Goal: Task Accomplishment & Management: Use online tool/utility

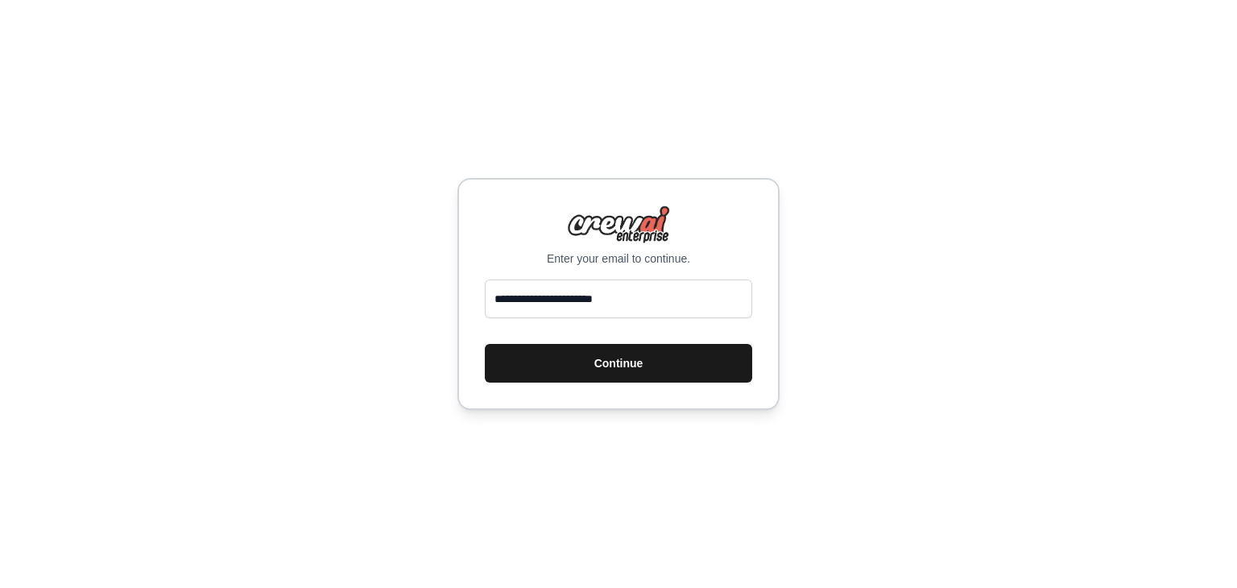
click at [608, 375] on button "Continue" at bounding box center [618, 363] width 267 height 39
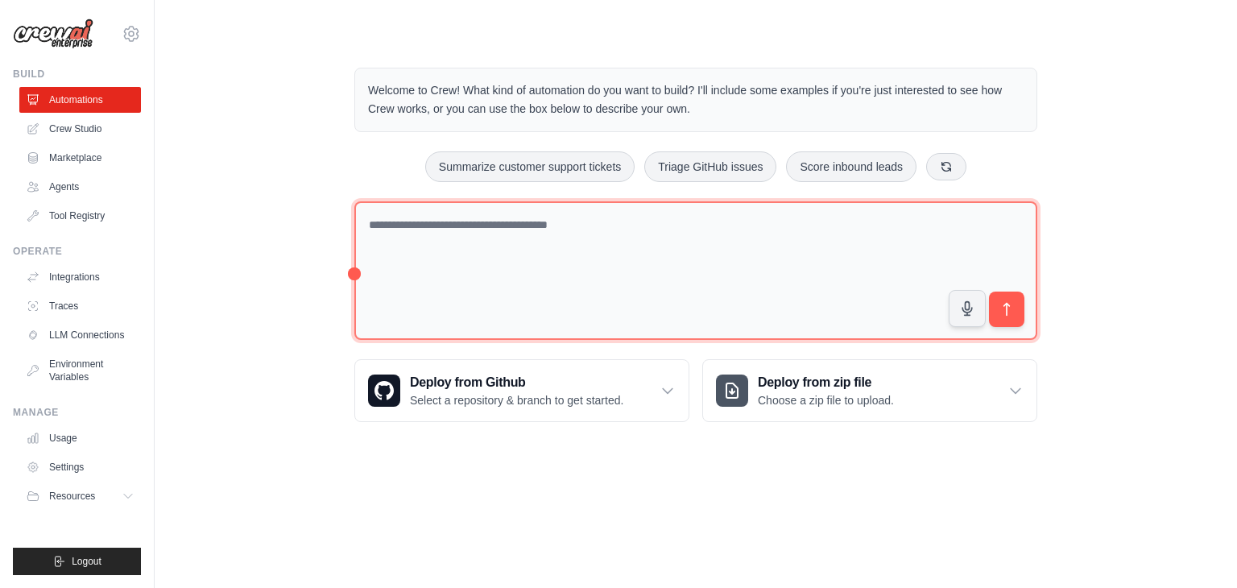
click at [451, 214] on textarea at bounding box center [695, 270] width 683 height 139
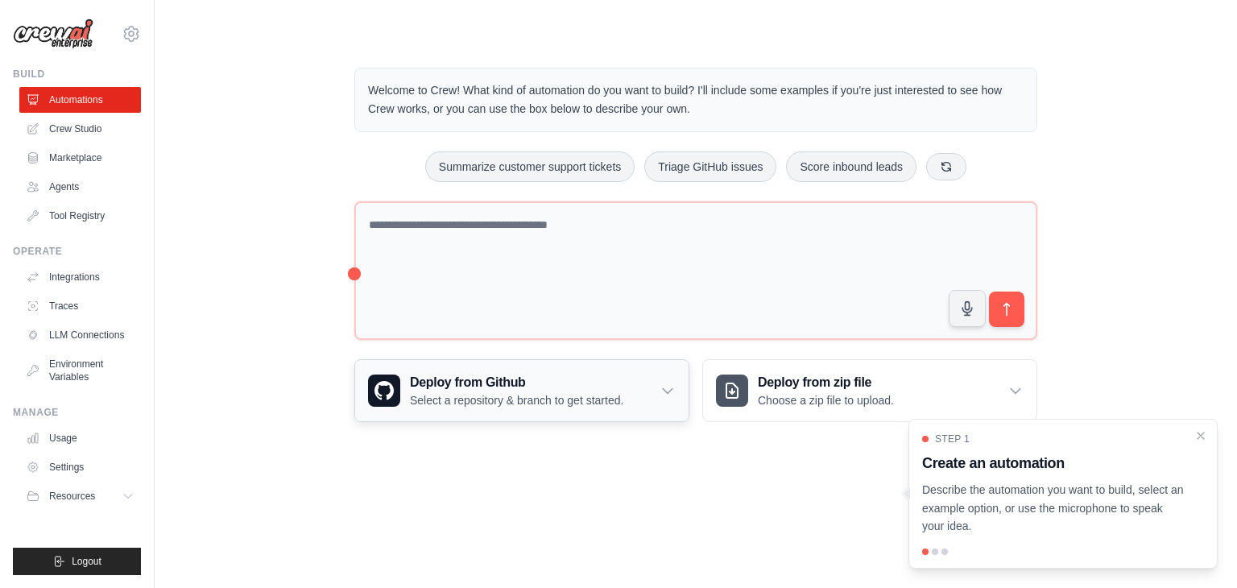
click at [651, 395] on div "Deploy from Github Select a repository & branch to get started." at bounding box center [521, 390] width 333 height 61
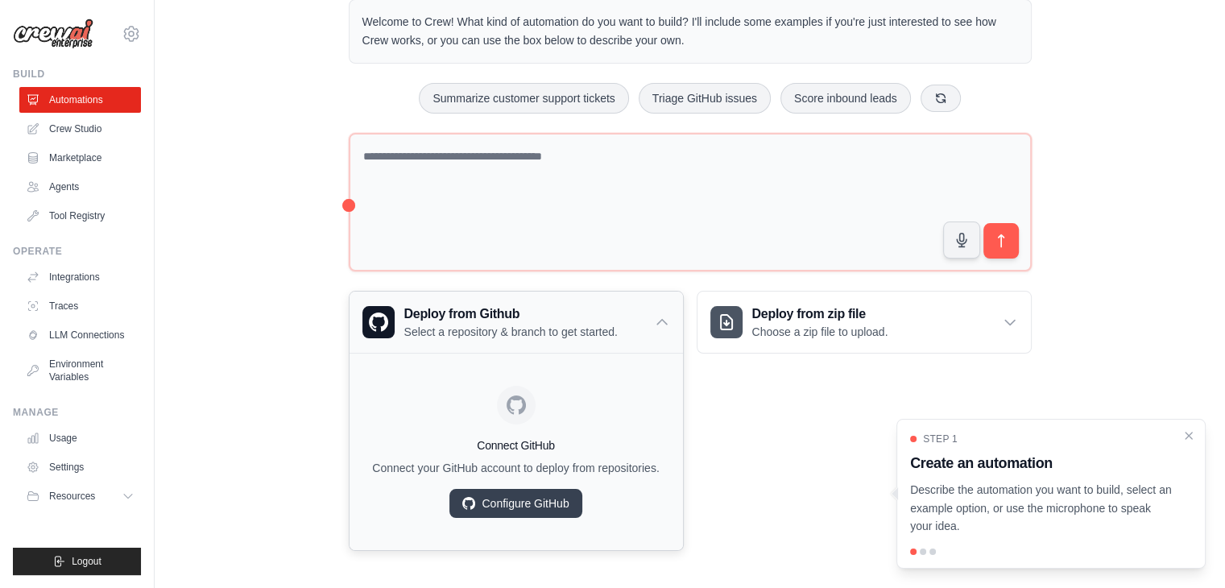
scroll to position [71, 0]
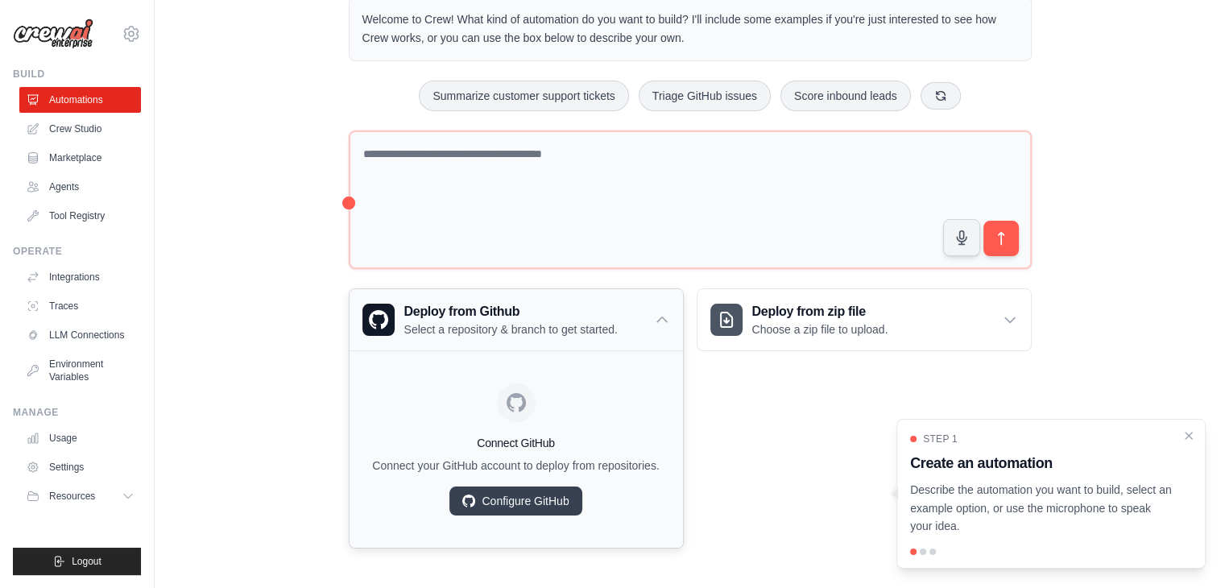
click at [652, 312] on div "Deploy from Github Select a repository & branch to get started." at bounding box center [515, 319] width 333 height 61
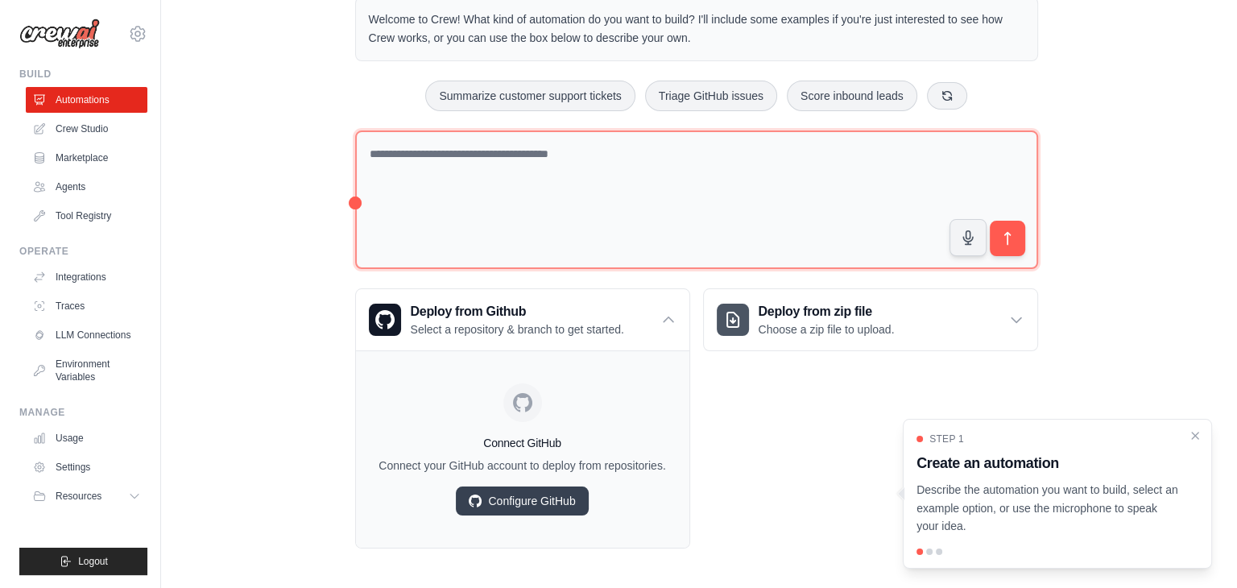
scroll to position [0, 0]
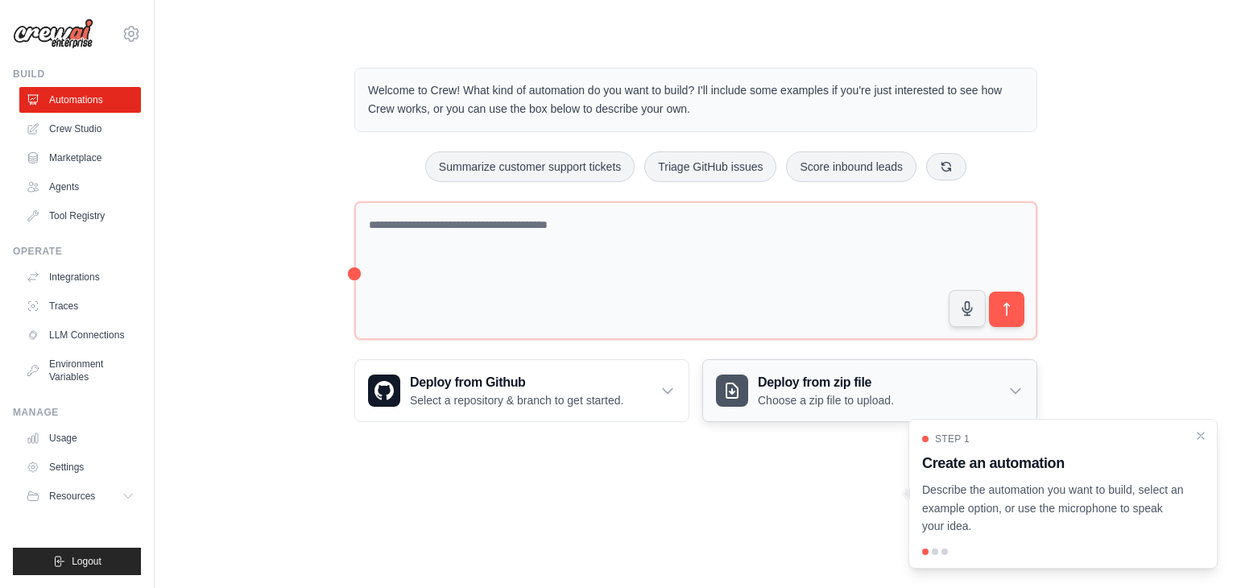
click at [1020, 395] on icon at bounding box center [1015, 390] width 16 height 16
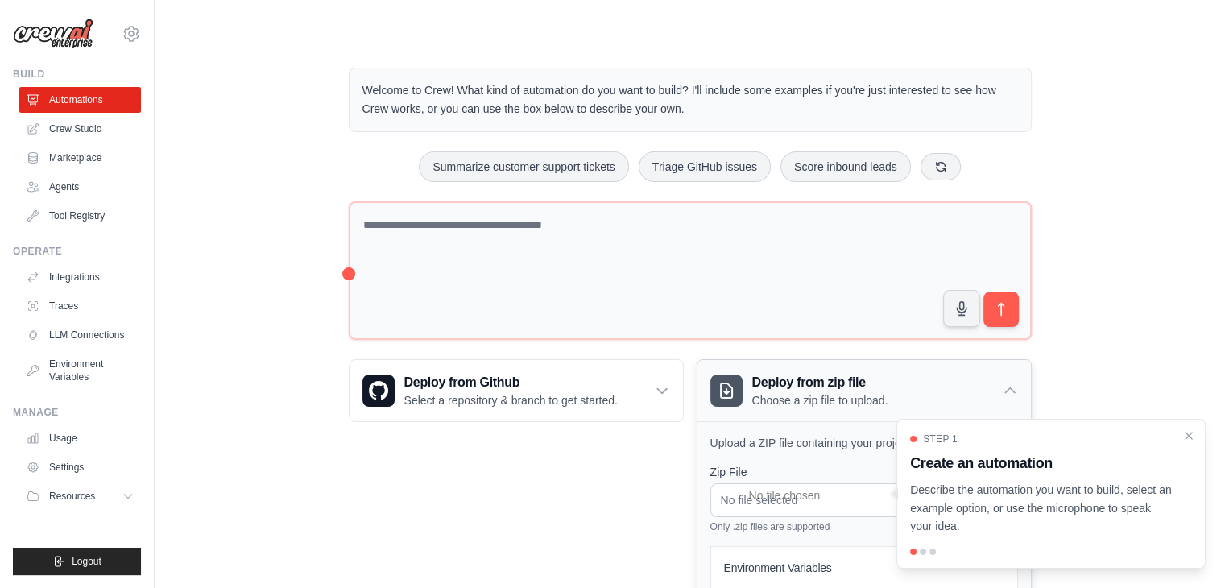
click at [1007, 382] on icon at bounding box center [1010, 390] width 16 height 16
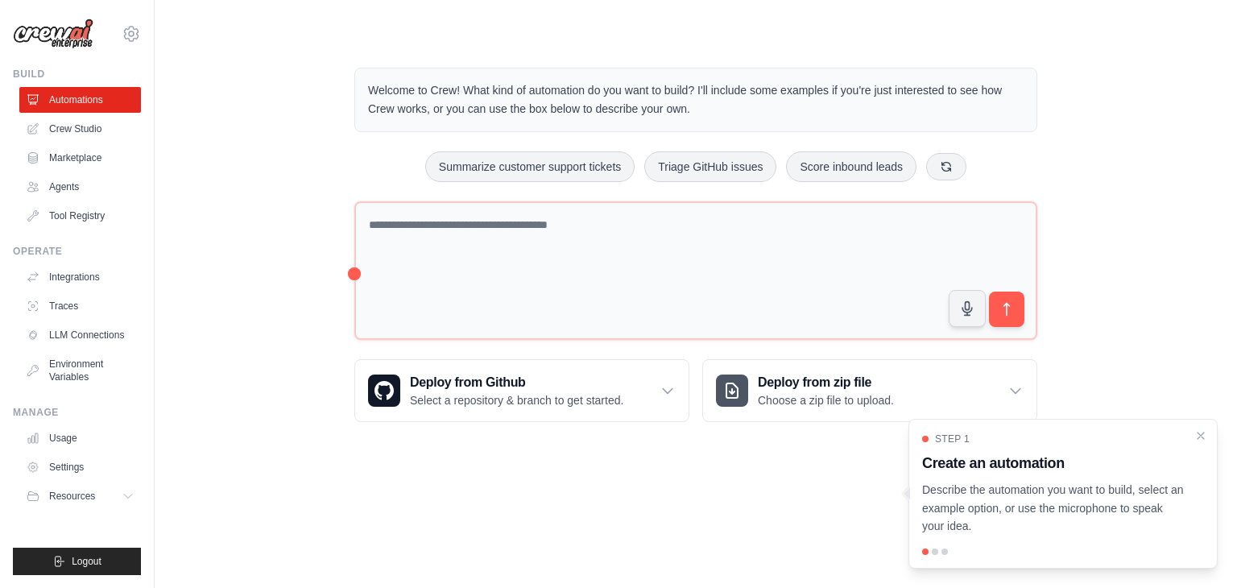
click at [1173, 227] on div "Welcome to Crew! What kind of automation do you want to build? I'll include som…" at bounding box center [695, 245] width 1031 height 406
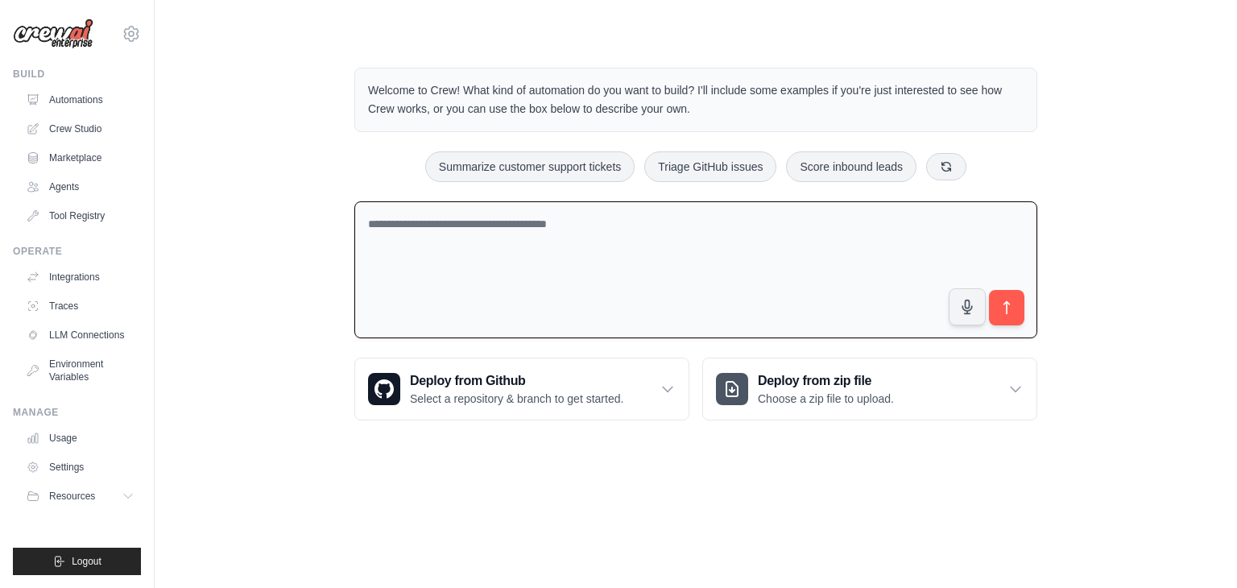
click at [647, 229] on textarea at bounding box center [695, 270] width 683 height 138
click at [1010, 303] on icon "submit" at bounding box center [1006, 308] width 17 height 17
click at [658, 271] on textarea "**********" at bounding box center [695, 270] width 683 height 138
type textarea "*"
click at [84, 94] on link "Automations" at bounding box center [82, 100] width 122 height 26
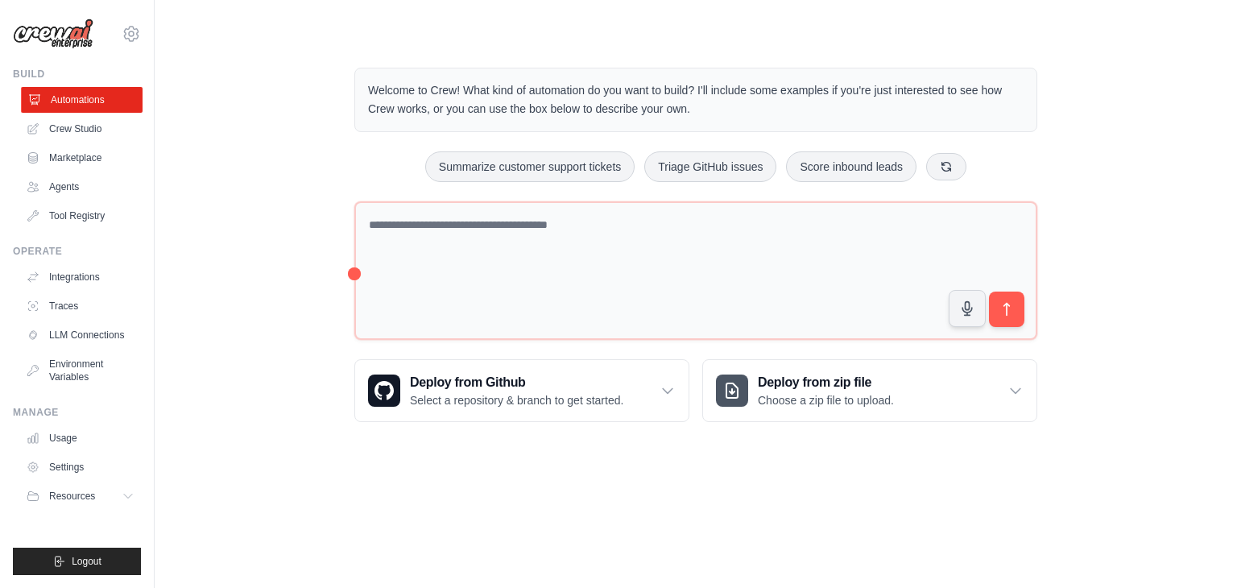
click at [68, 100] on link "Automations" at bounding box center [82, 100] width 122 height 26
click at [97, 134] on link "Crew Studio" at bounding box center [82, 129] width 122 height 26
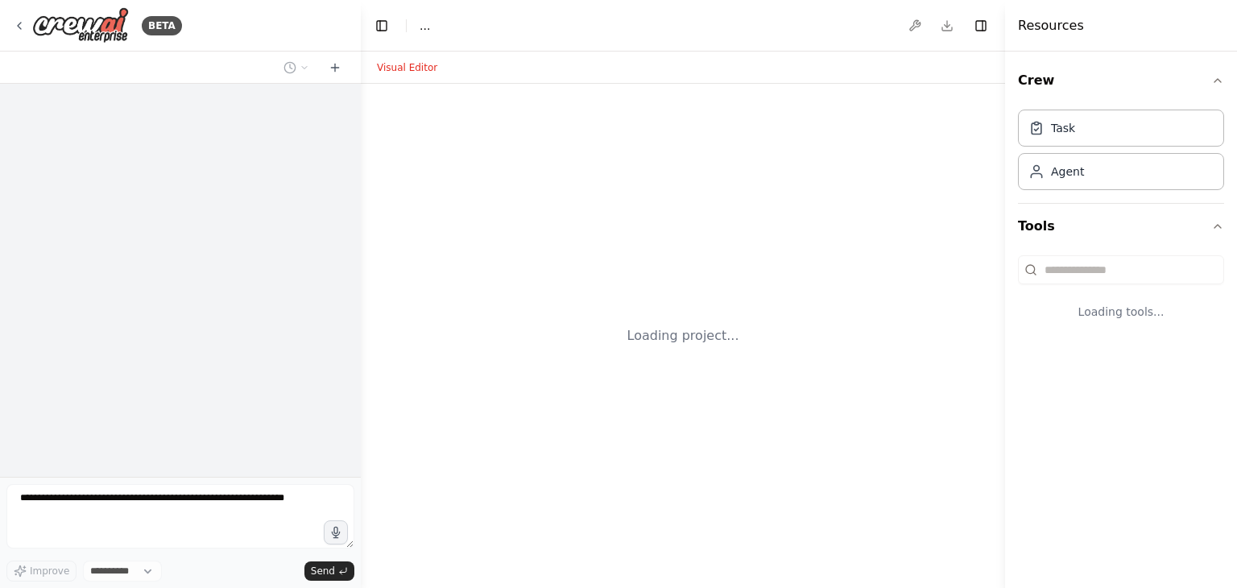
select select "****"
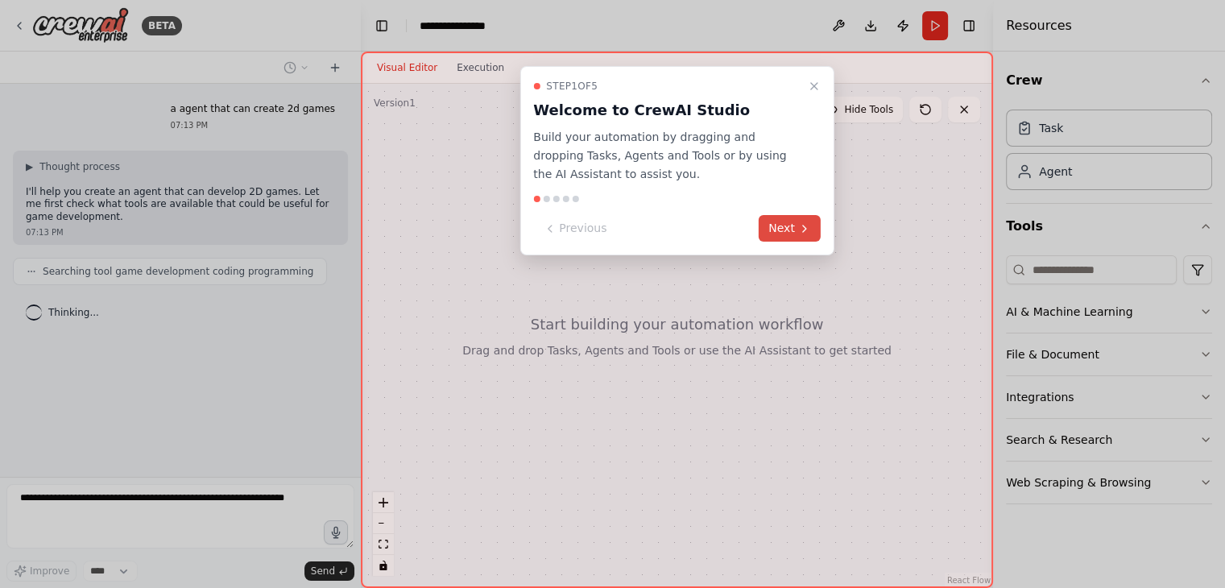
click at [809, 229] on icon at bounding box center [804, 228] width 13 height 13
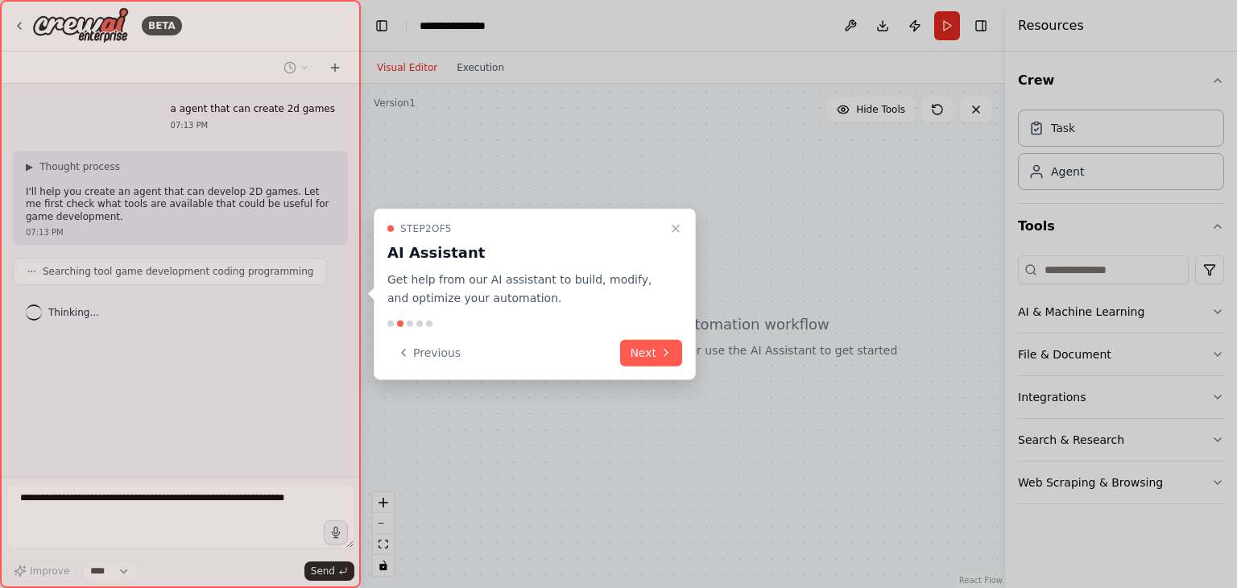
click at [676, 349] on button "Next" at bounding box center [651, 352] width 62 height 27
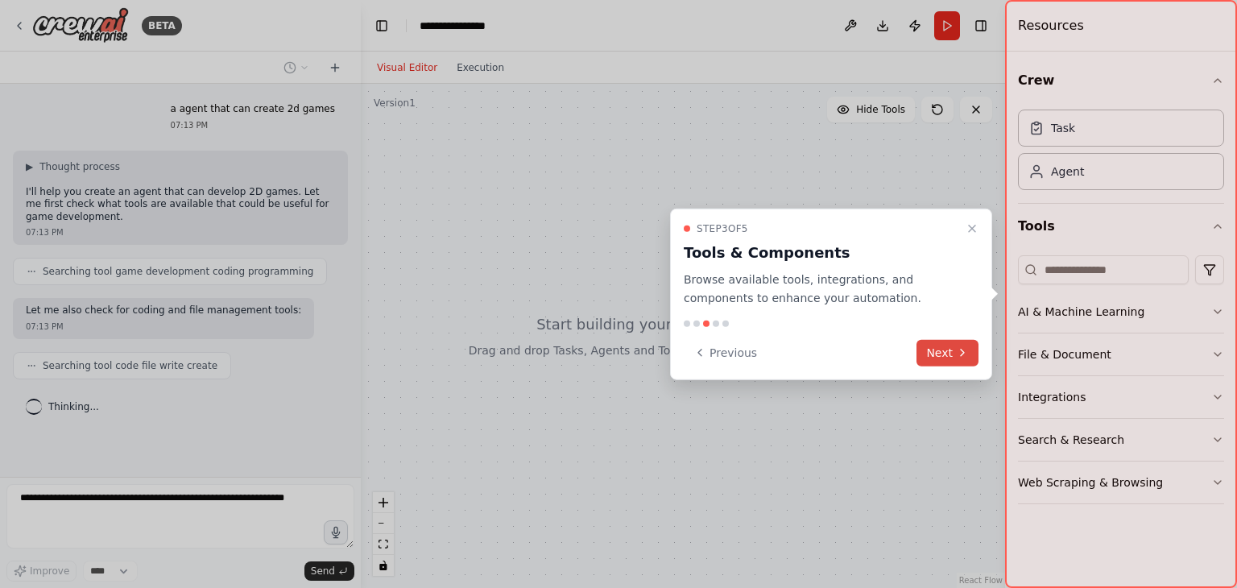
click at [939, 345] on button "Next" at bounding box center [947, 352] width 62 height 27
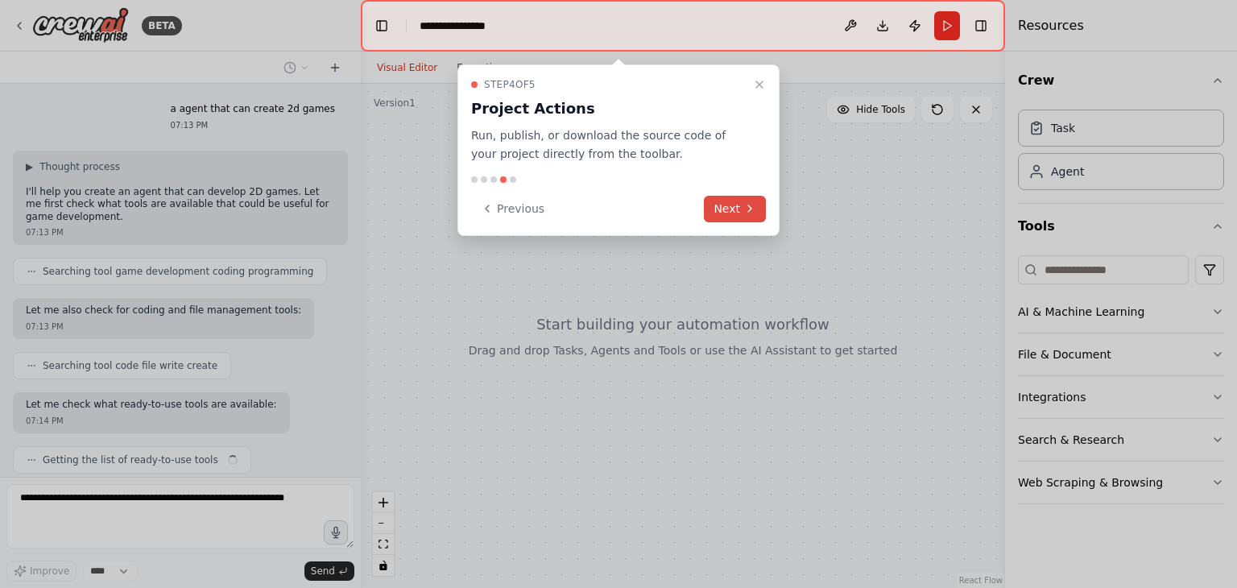
scroll to position [48, 0]
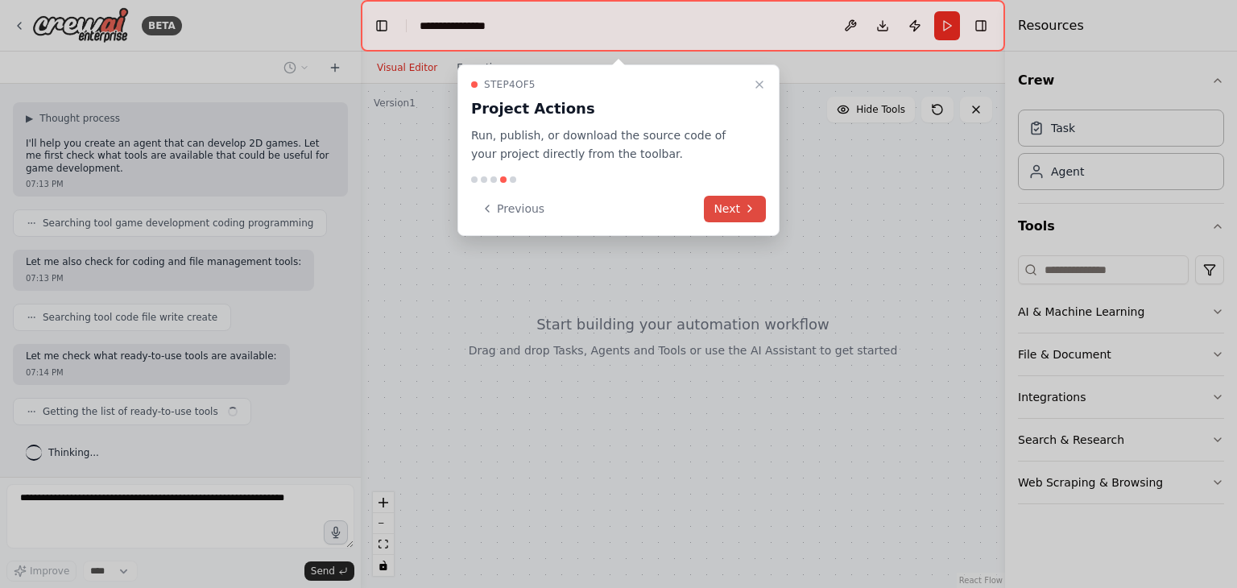
click at [746, 213] on icon at bounding box center [749, 208] width 13 height 13
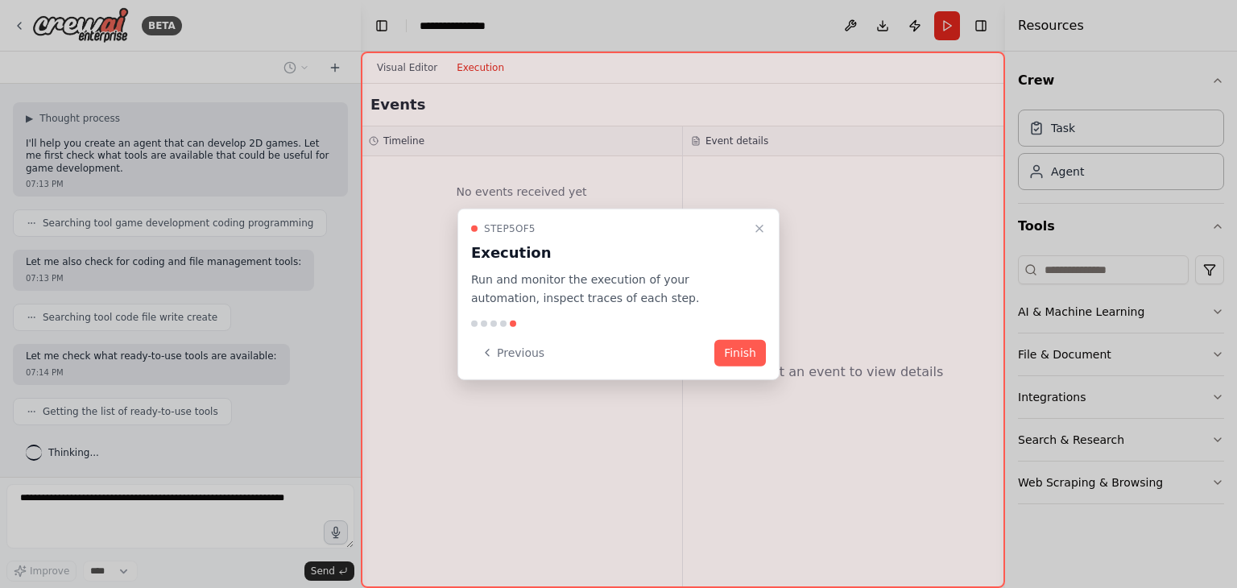
click at [757, 348] on button "Finish" at bounding box center [740, 352] width 52 height 27
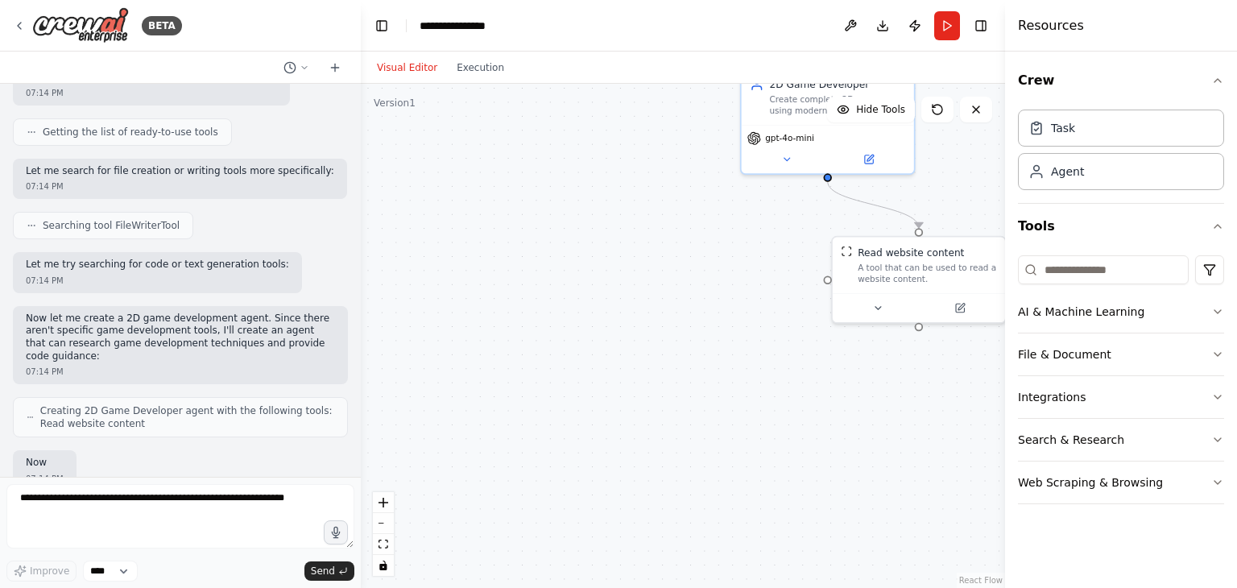
scroll to position [421, 0]
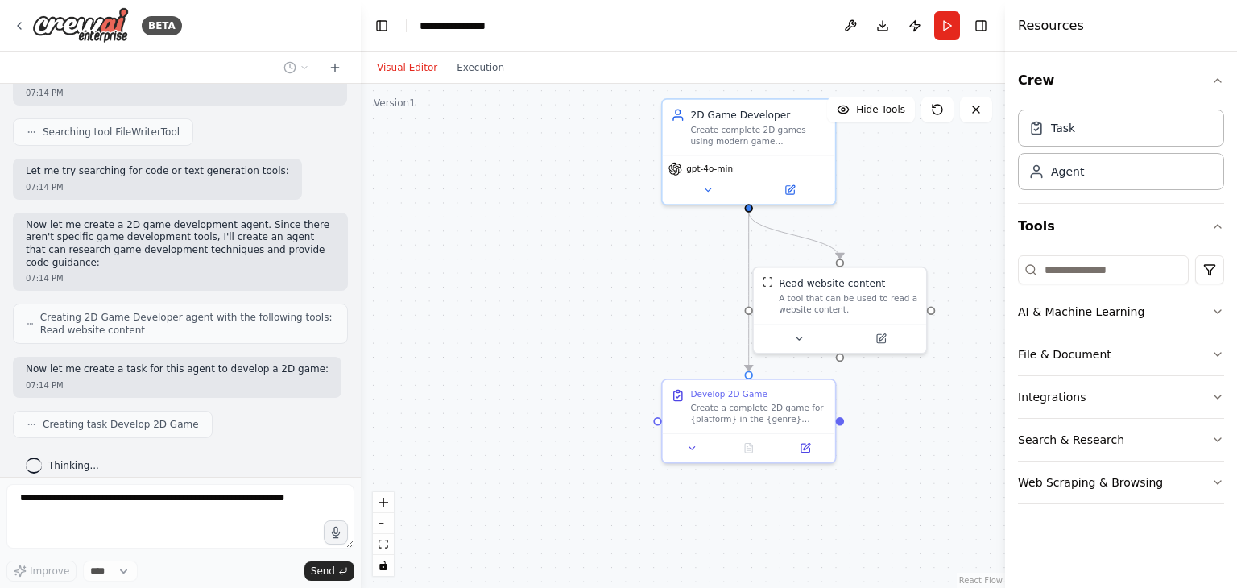
drag, startPoint x: 631, startPoint y: 331, endPoint x: 552, endPoint y: 362, distance: 84.6
click at [552, 362] on div ".deletable-edge-delete-btn { width: 20px; height: 20px; border: 0px solid #ffff…" at bounding box center [683, 336] width 644 height 504
click at [707, 195] on div "gpt-4o-mini" at bounding box center [749, 177] width 172 height 48
click at [712, 188] on icon at bounding box center [707, 187] width 11 height 11
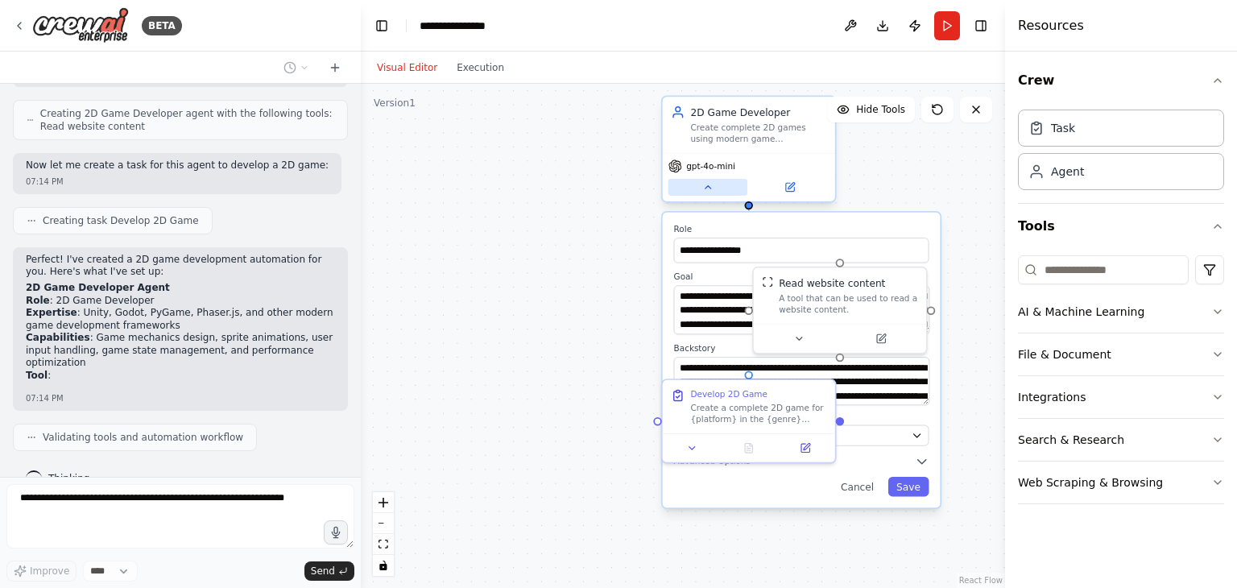
click at [712, 188] on icon at bounding box center [707, 187] width 11 height 11
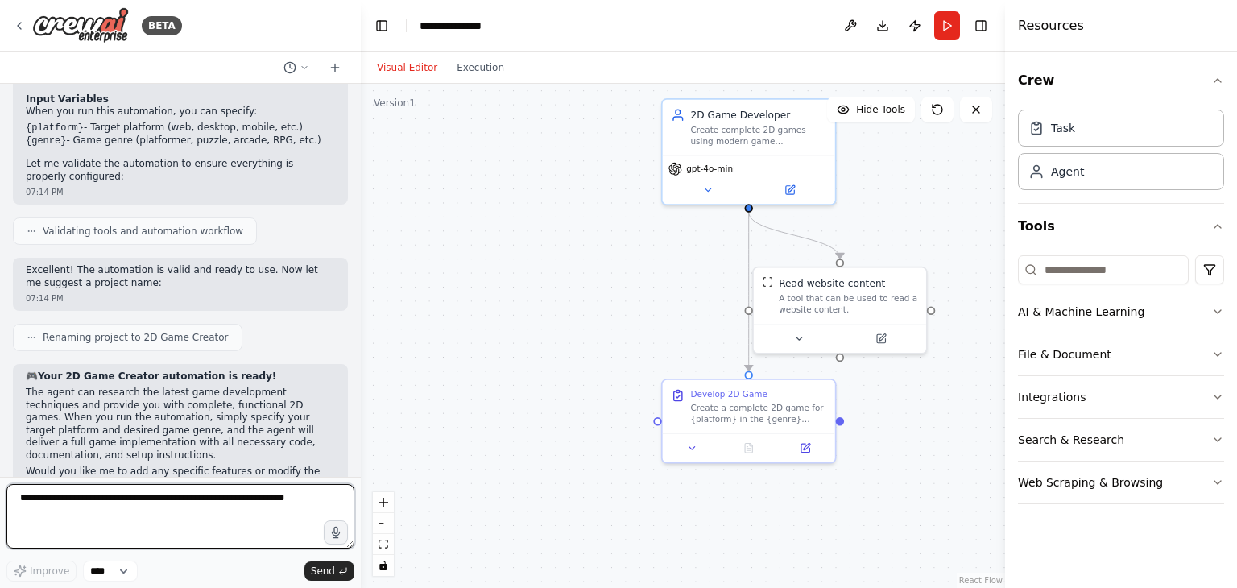
scroll to position [1069, 0]
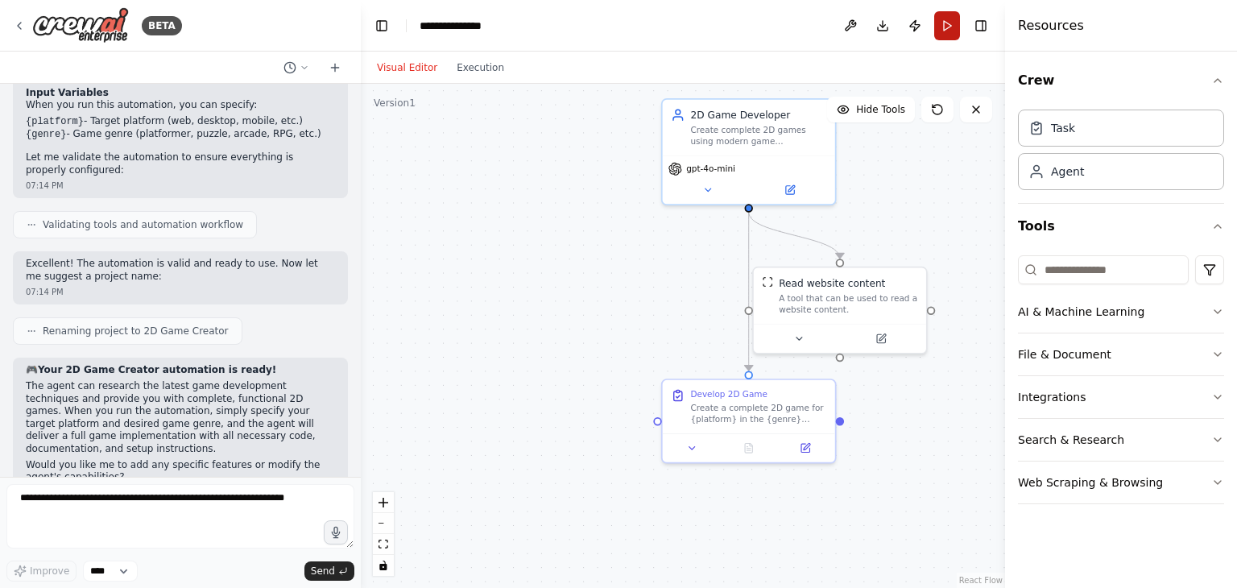
click at [944, 27] on button "Run" at bounding box center [947, 25] width 26 height 29
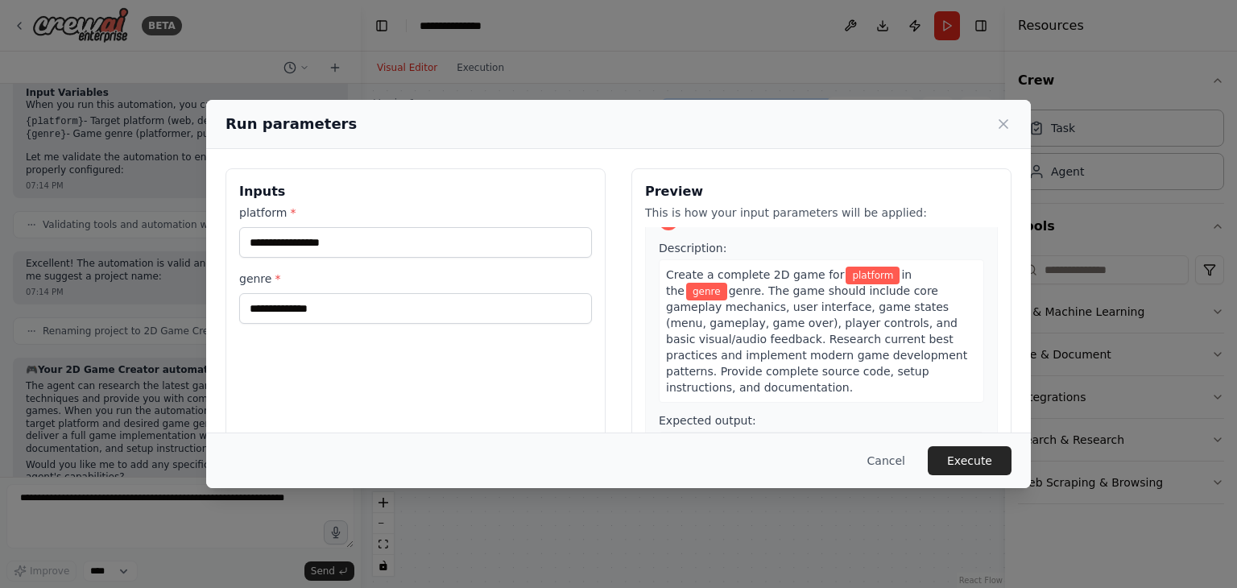
scroll to position [32, 0]
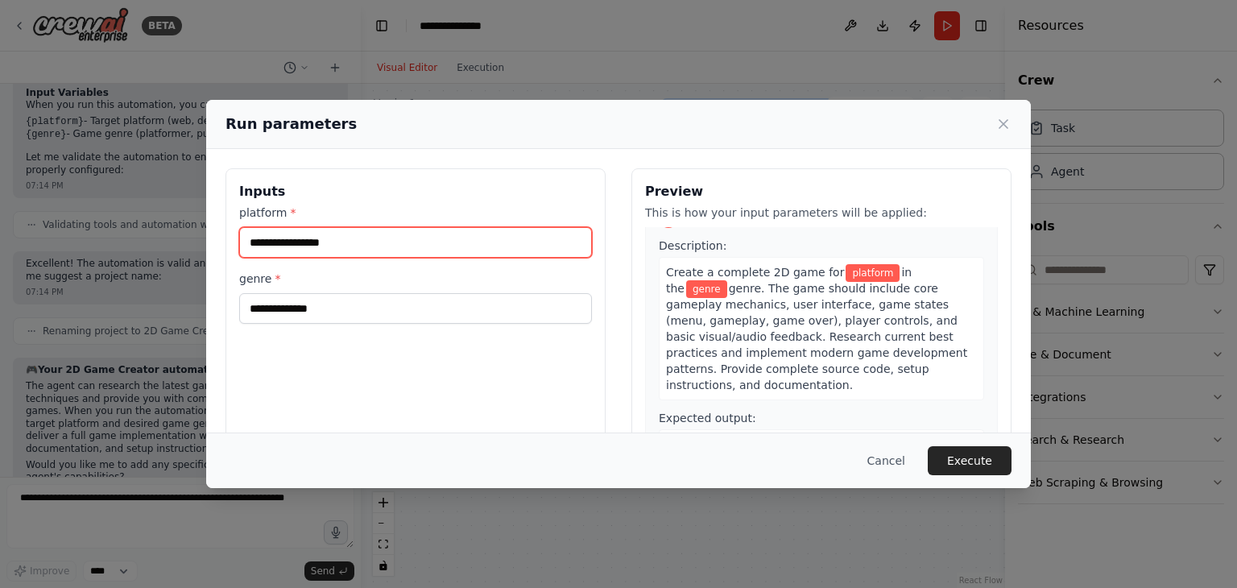
click at [421, 246] on input "platform *" at bounding box center [415, 242] width 353 height 31
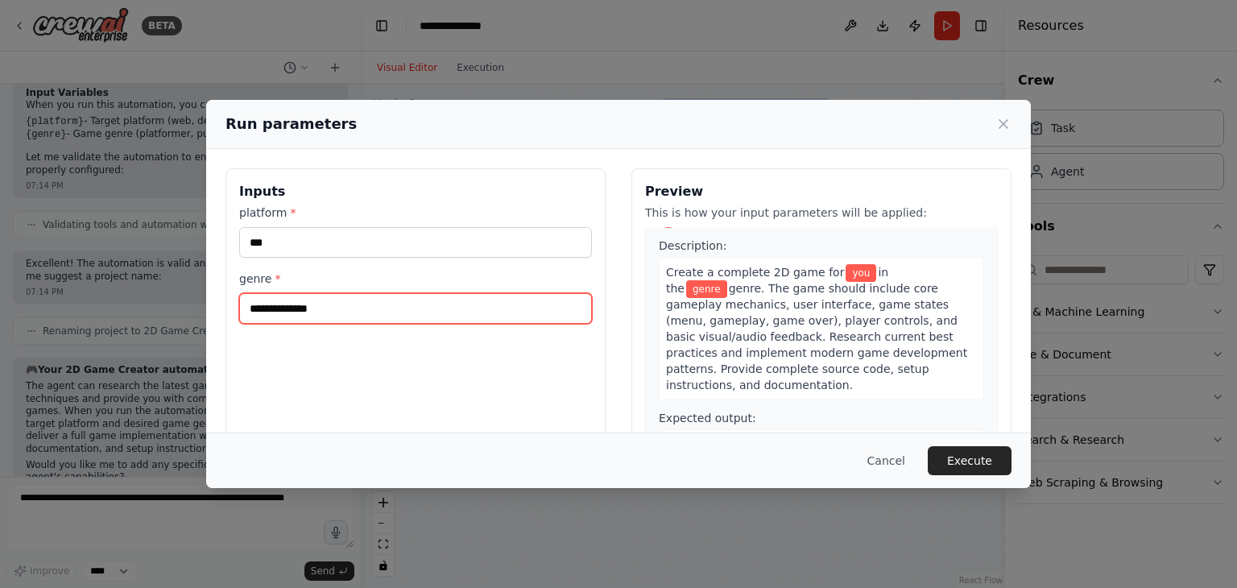
click at [367, 300] on input "genre *" at bounding box center [415, 308] width 353 height 31
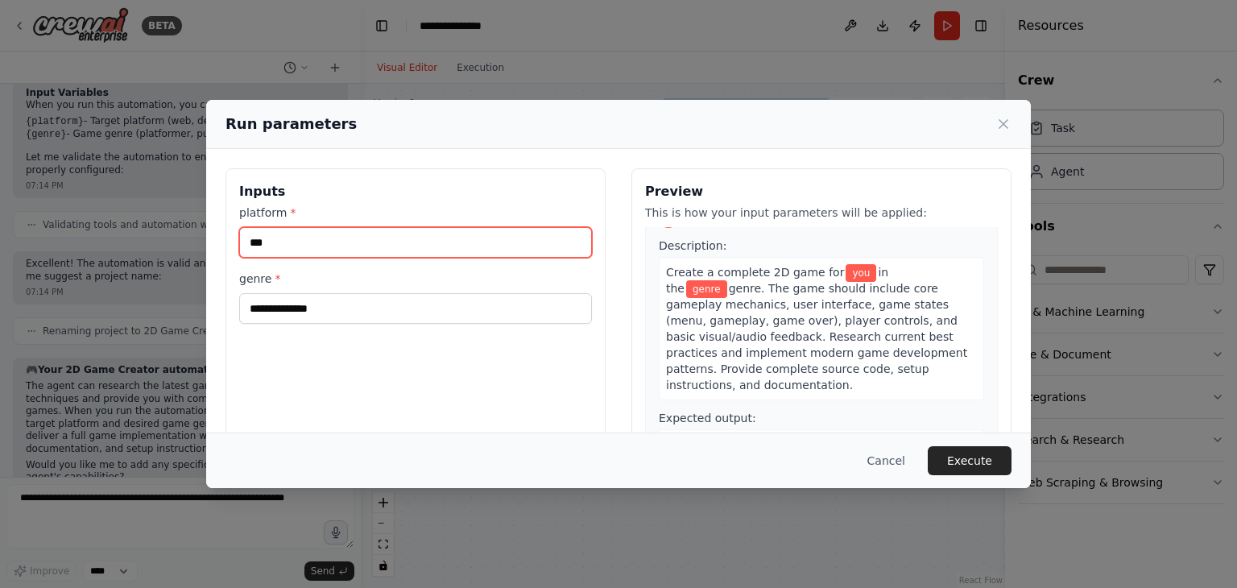
click at [418, 255] on input "***" at bounding box center [415, 242] width 353 height 31
type input "*"
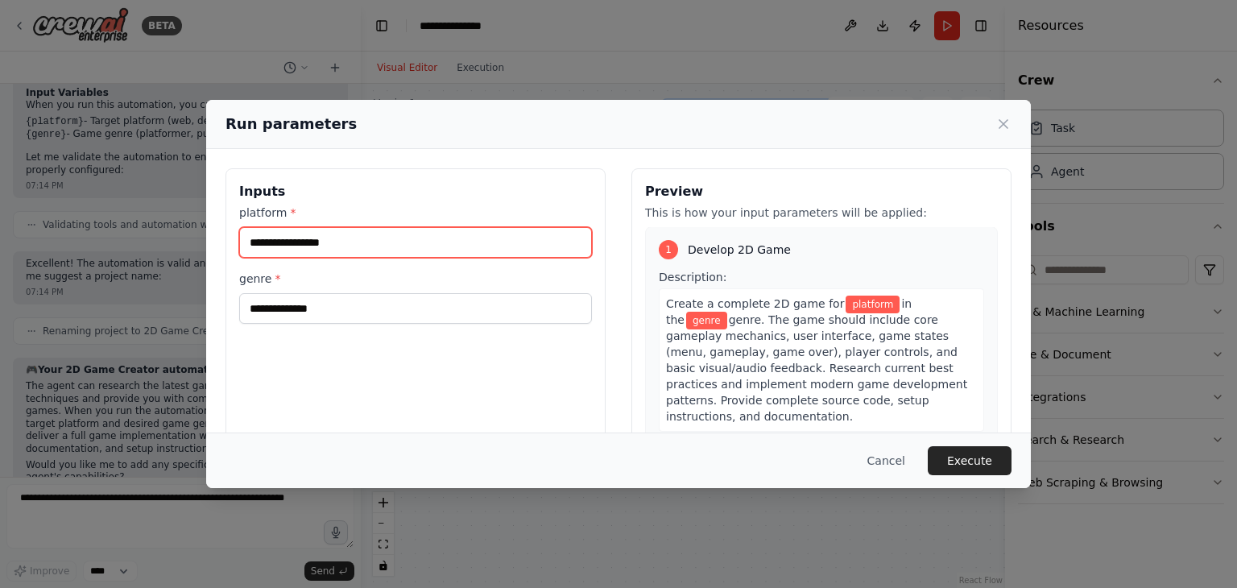
scroll to position [0, 0]
type input "***"
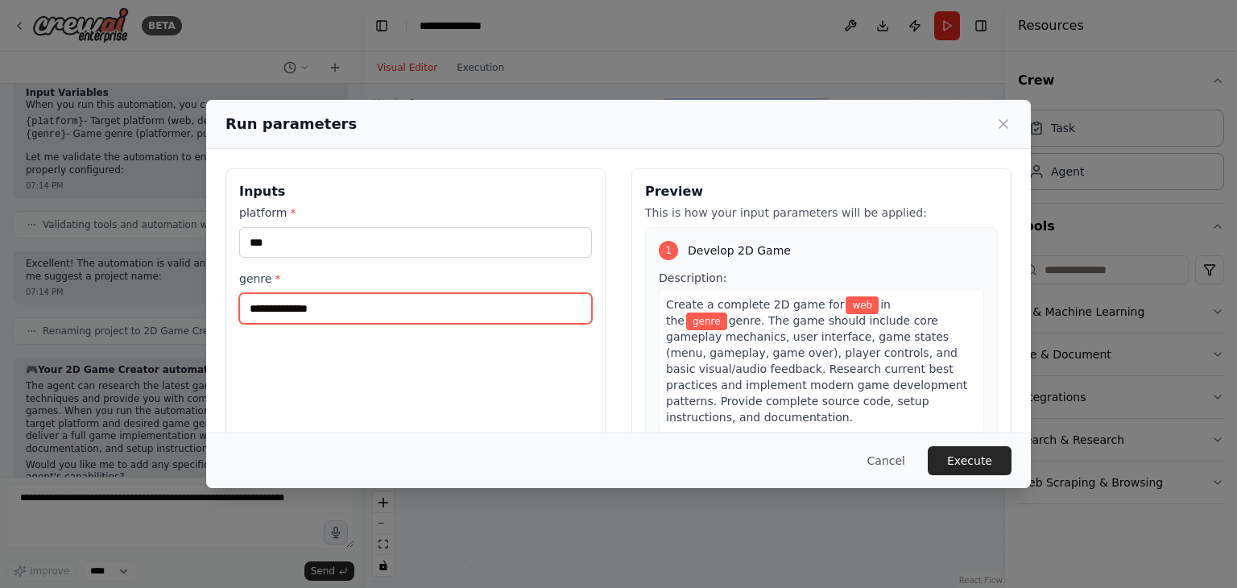
click at [337, 302] on input "genre *" at bounding box center [415, 308] width 353 height 31
paste input "******"
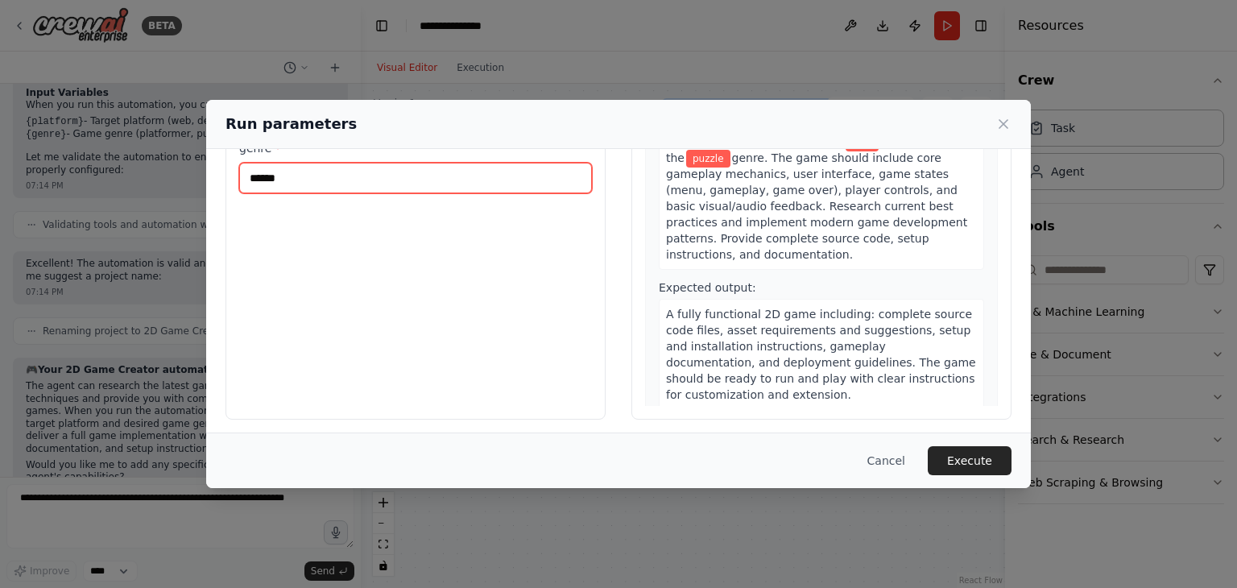
scroll to position [136, 0]
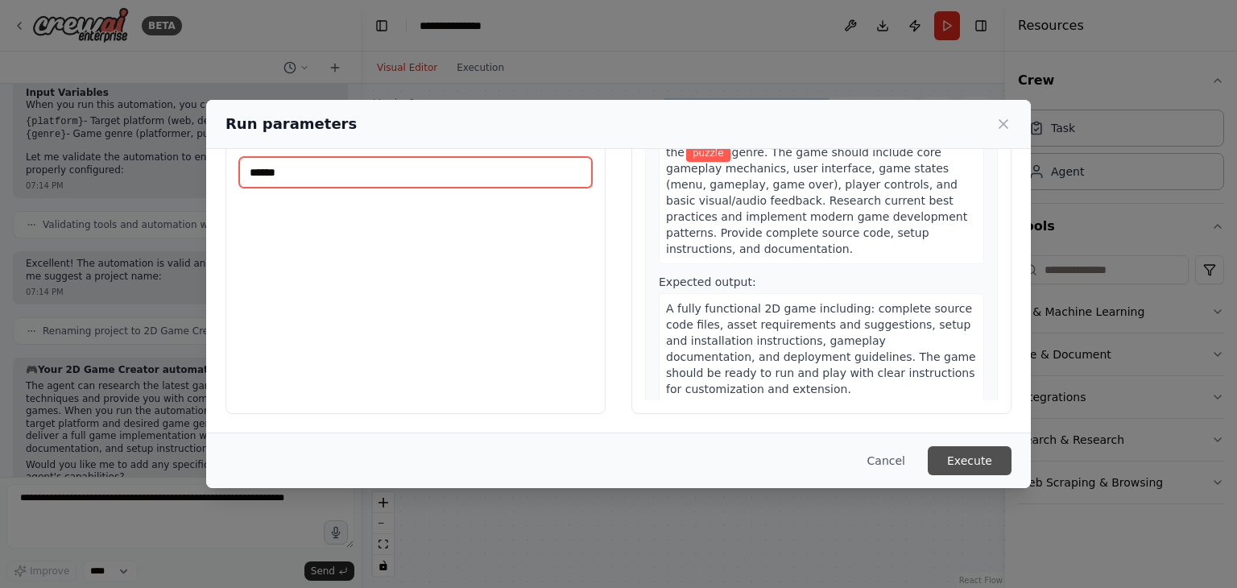
type input "******"
click at [969, 455] on button "Execute" at bounding box center [970, 460] width 84 height 29
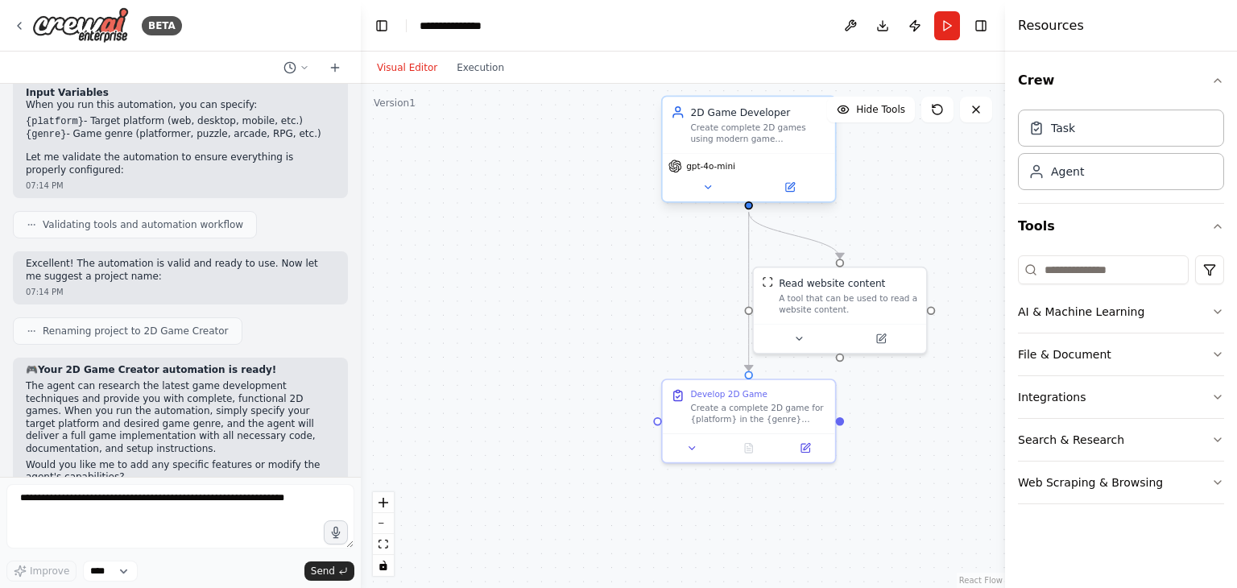
click at [725, 142] on div "Create complete 2D games using modern game development frameworks and libraries…" at bounding box center [758, 133] width 136 height 23
click at [332, 64] on icon at bounding box center [334, 67] width 13 height 13
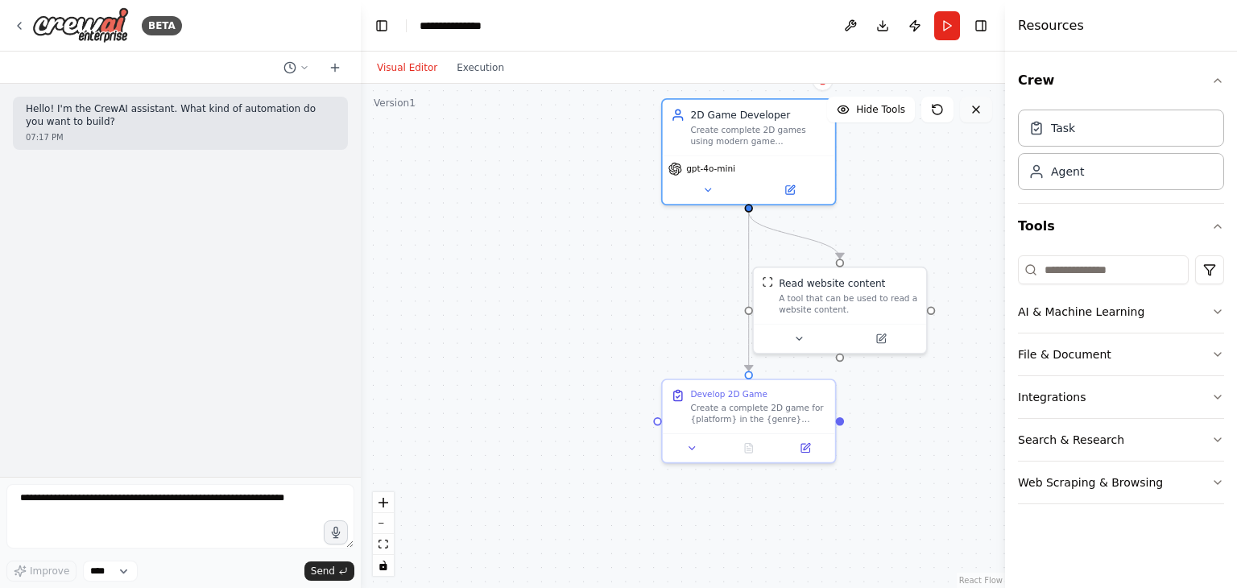
click at [976, 103] on icon at bounding box center [975, 109] width 13 height 13
click at [985, 114] on button at bounding box center [976, 110] width 32 height 26
click at [983, 113] on button at bounding box center [976, 110] width 32 height 26
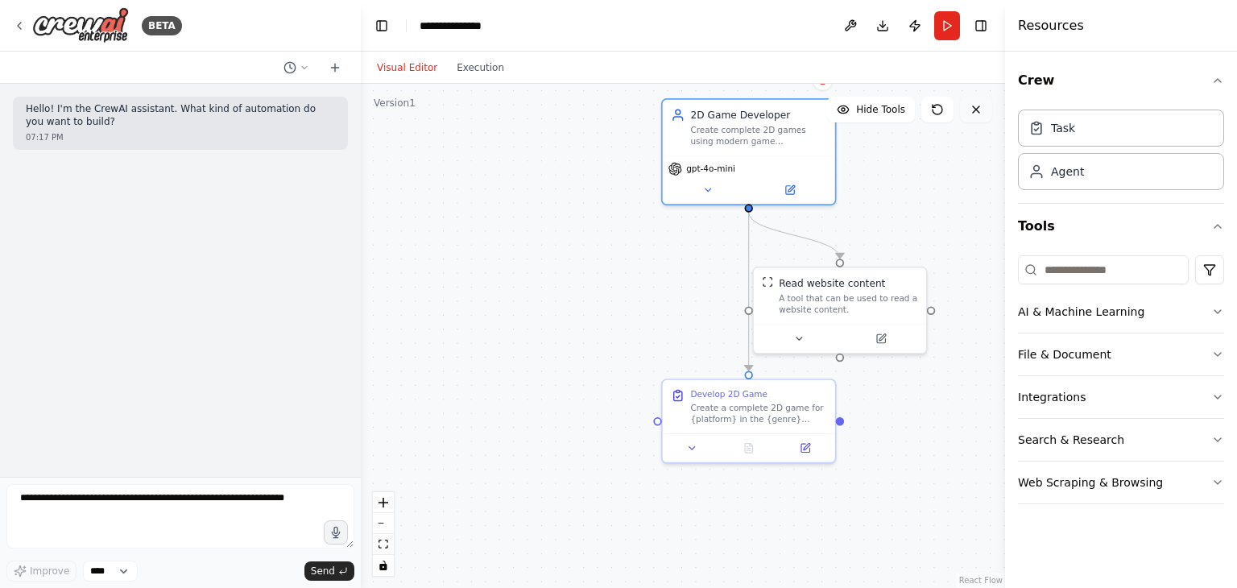
click at [982, 113] on button at bounding box center [976, 110] width 32 height 26
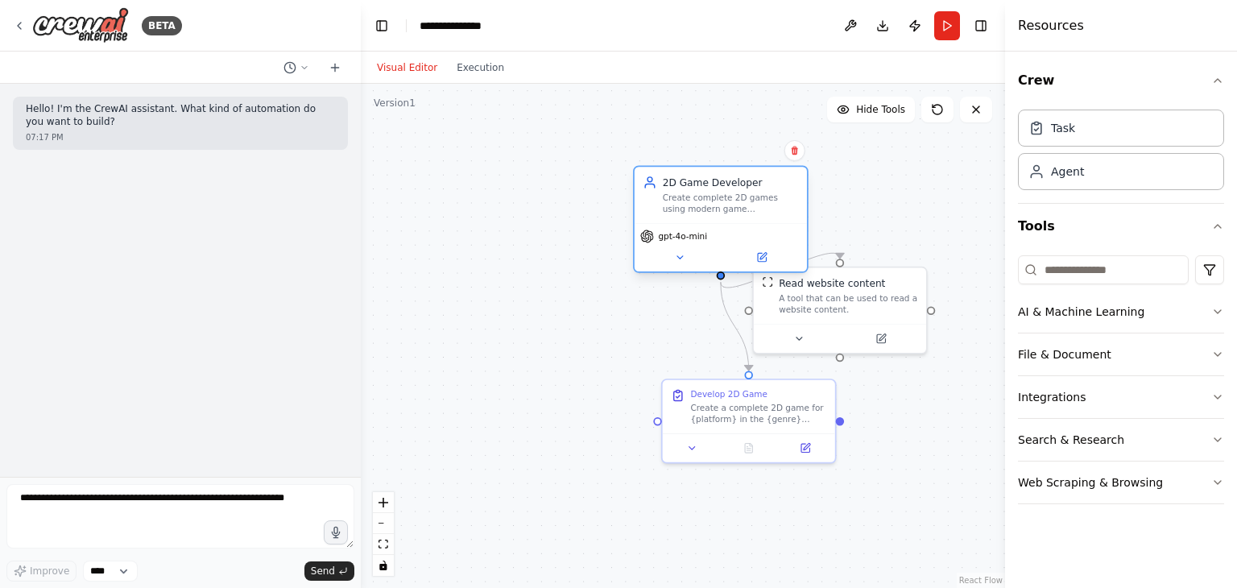
drag, startPoint x: 667, startPoint y: 164, endPoint x: 700, endPoint y: 202, distance: 50.2
click at [681, 223] on div "gpt-4o-mini" at bounding box center [720, 247] width 172 height 48
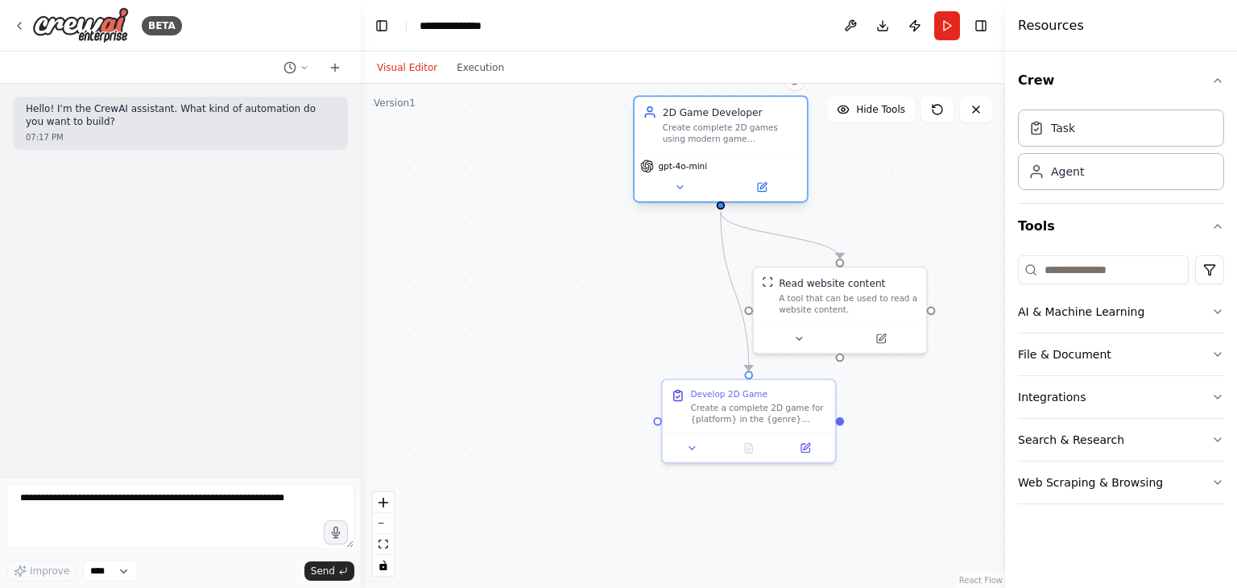
drag, startPoint x: 768, startPoint y: 194, endPoint x: 714, endPoint y: 133, distance: 81.6
click at [716, 133] on div "Create complete 2D games using modern game development frameworks and libraries…" at bounding box center [731, 133] width 136 height 23
click at [378, 23] on button "Toggle Left Sidebar" at bounding box center [381, 25] width 23 height 23
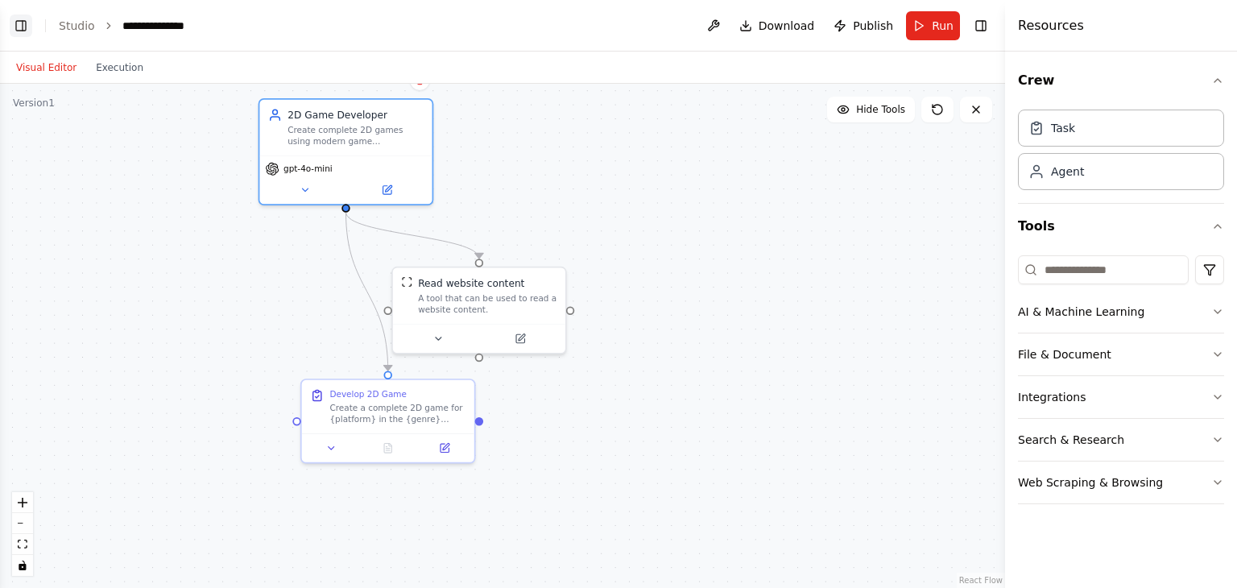
click at [19, 30] on button "Toggle Left Sidebar" at bounding box center [21, 25] width 23 height 23
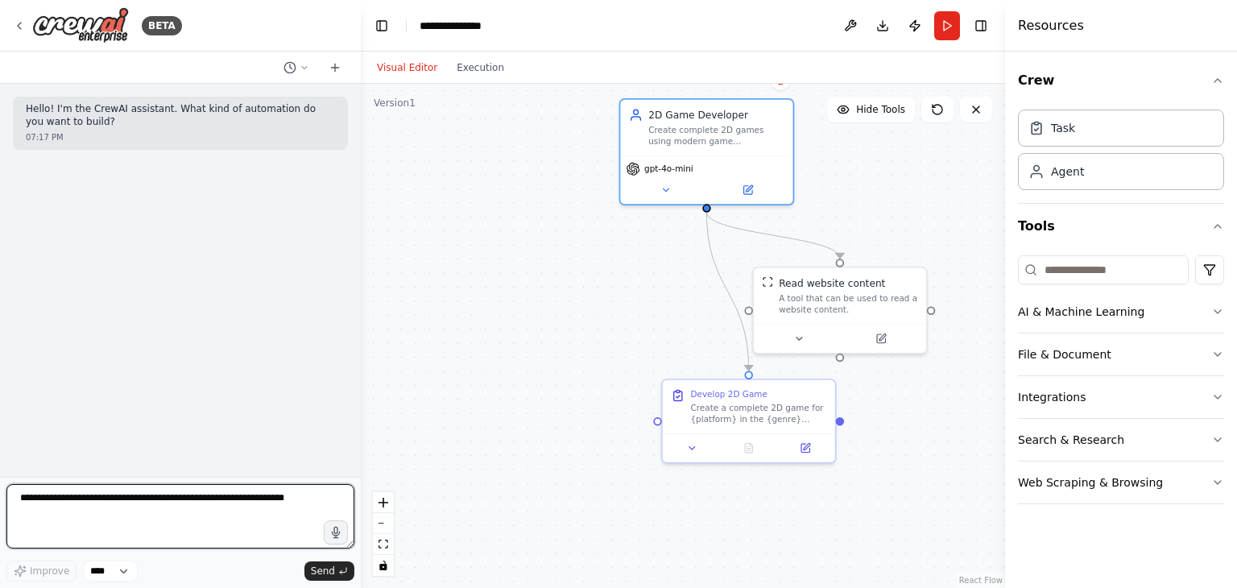
click at [200, 508] on textarea at bounding box center [180, 516] width 348 height 64
click at [277, 503] on textarea at bounding box center [180, 516] width 348 height 64
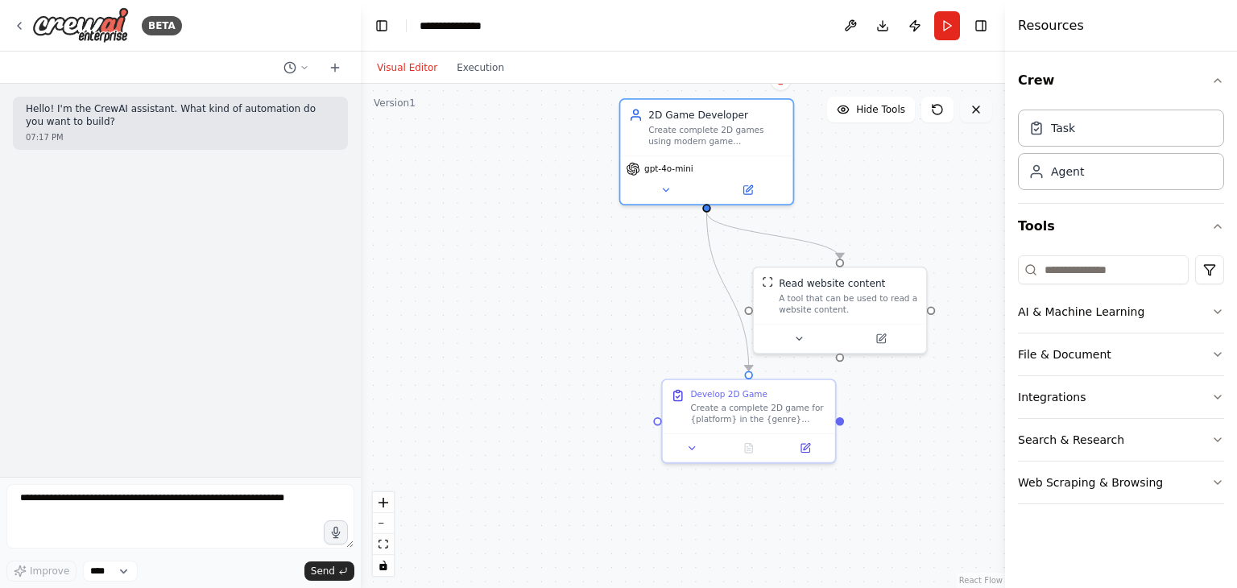
click at [980, 114] on icon at bounding box center [975, 109] width 13 height 13
click at [980, 113] on icon at bounding box center [975, 109] width 13 height 13
click at [868, 110] on span "Hide Tools" at bounding box center [880, 109] width 49 height 13
click at [870, 110] on span "Show Tools" at bounding box center [878, 109] width 53 height 13
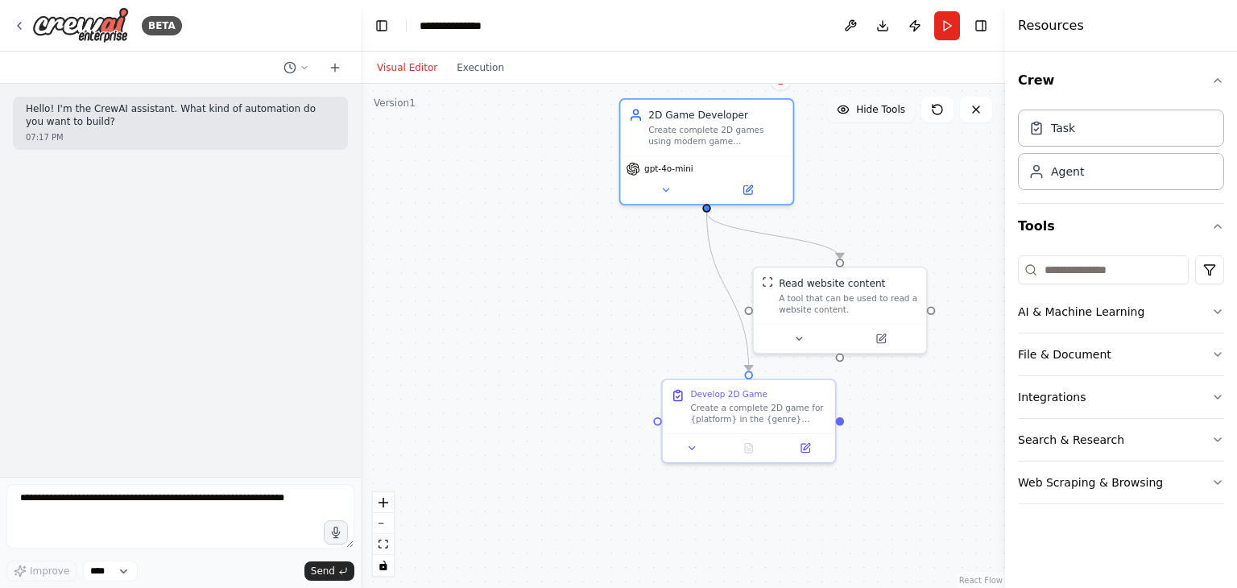
click at [874, 110] on span "Hide Tools" at bounding box center [880, 109] width 49 height 13
click at [874, 110] on span "Show Tools" at bounding box center [878, 109] width 53 height 13
click at [23, 23] on icon at bounding box center [19, 25] width 13 height 13
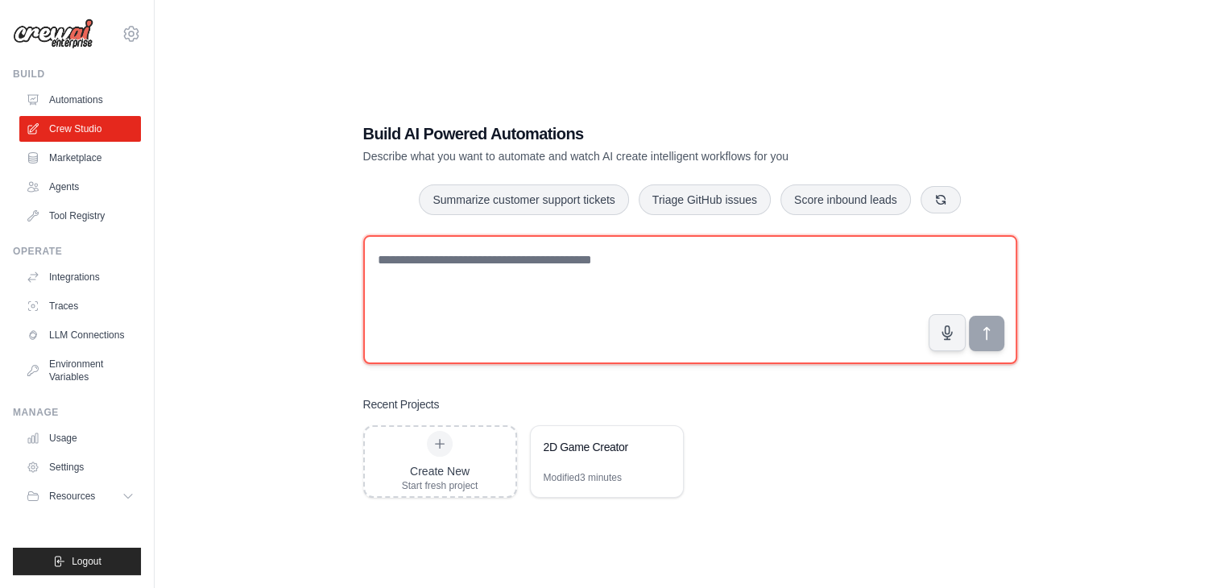
click at [433, 275] on textarea at bounding box center [690, 299] width 654 height 129
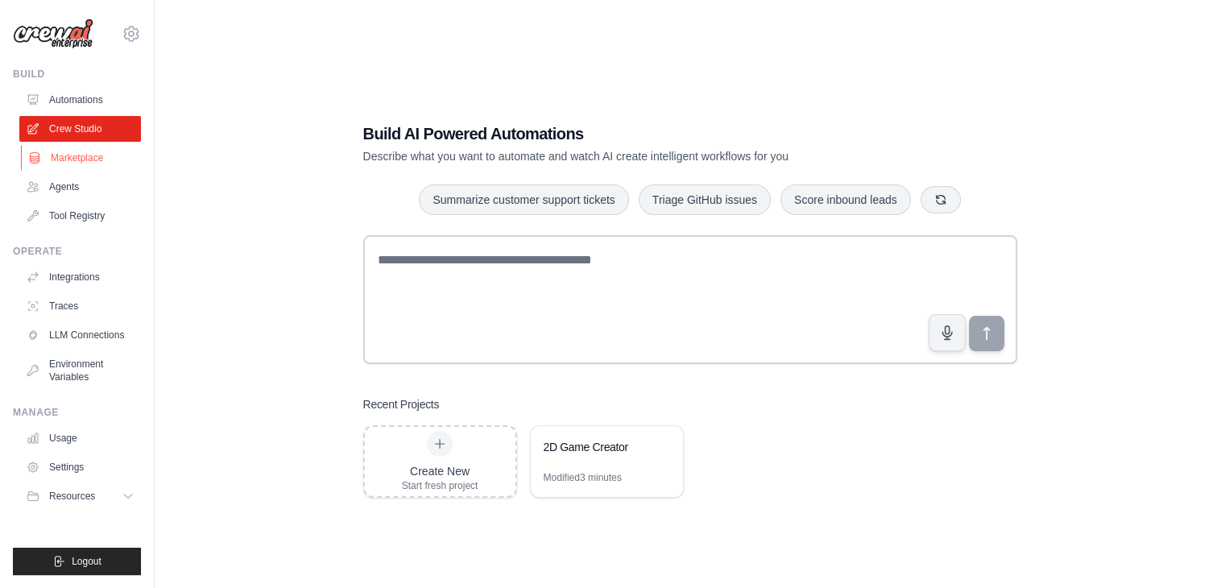
click at [47, 159] on link "Marketplace" at bounding box center [82, 158] width 122 height 26
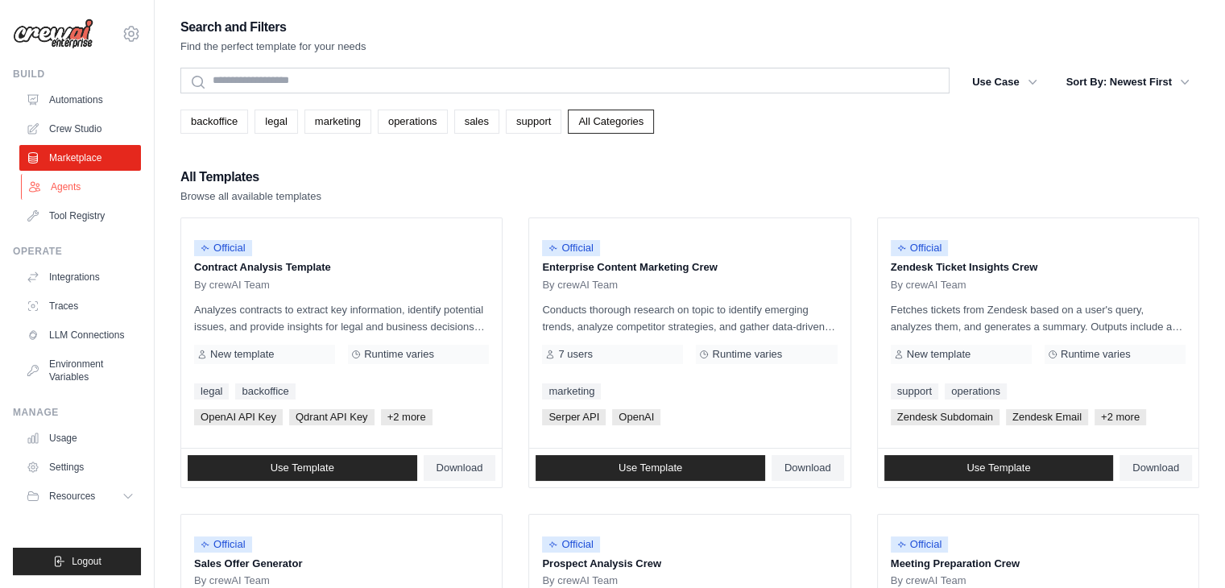
click at [68, 192] on link "Agents" at bounding box center [82, 187] width 122 height 26
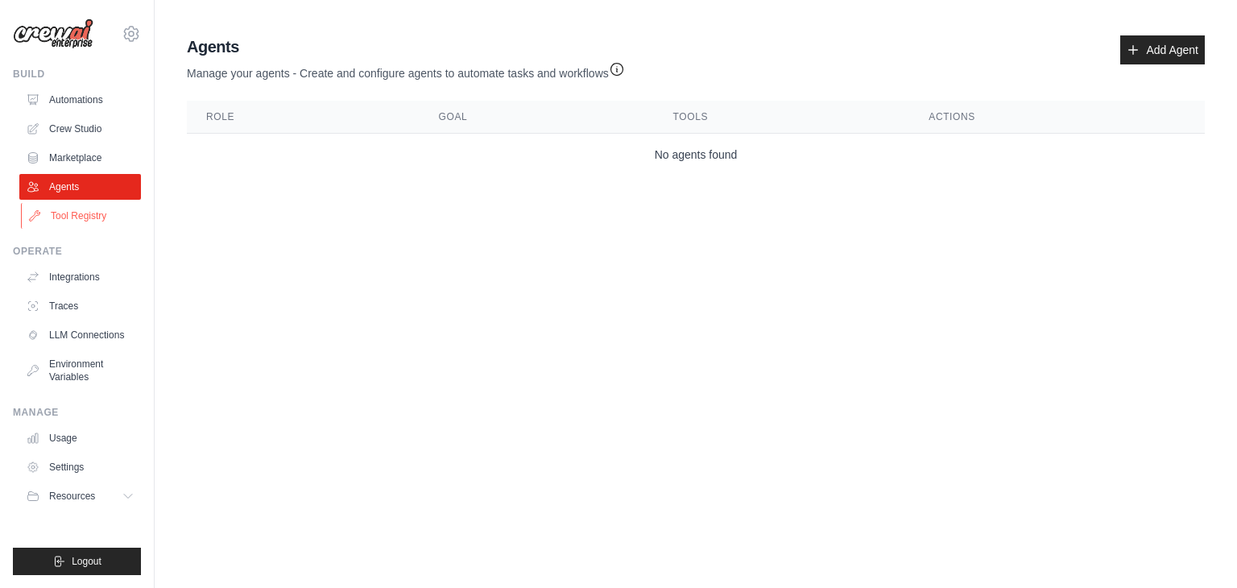
click at [97, 220] on link "Tool Registry" at bounding box center [82, 216] width 122 height 26
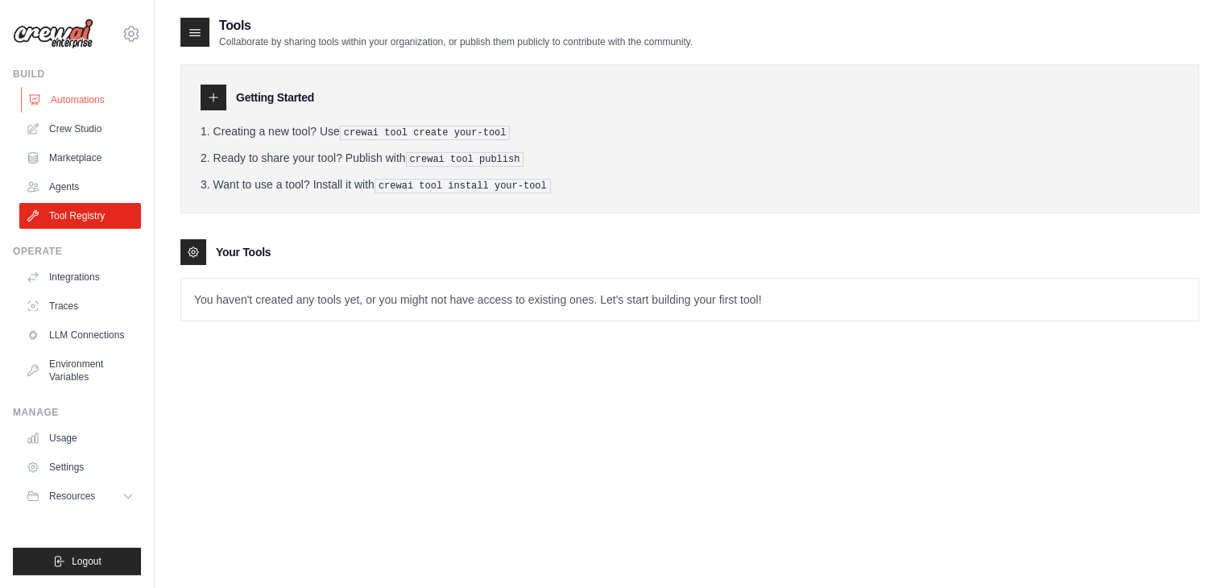
click at [68, 100] on link "Automations" at bounding box center [82, 100] width 122 height 26
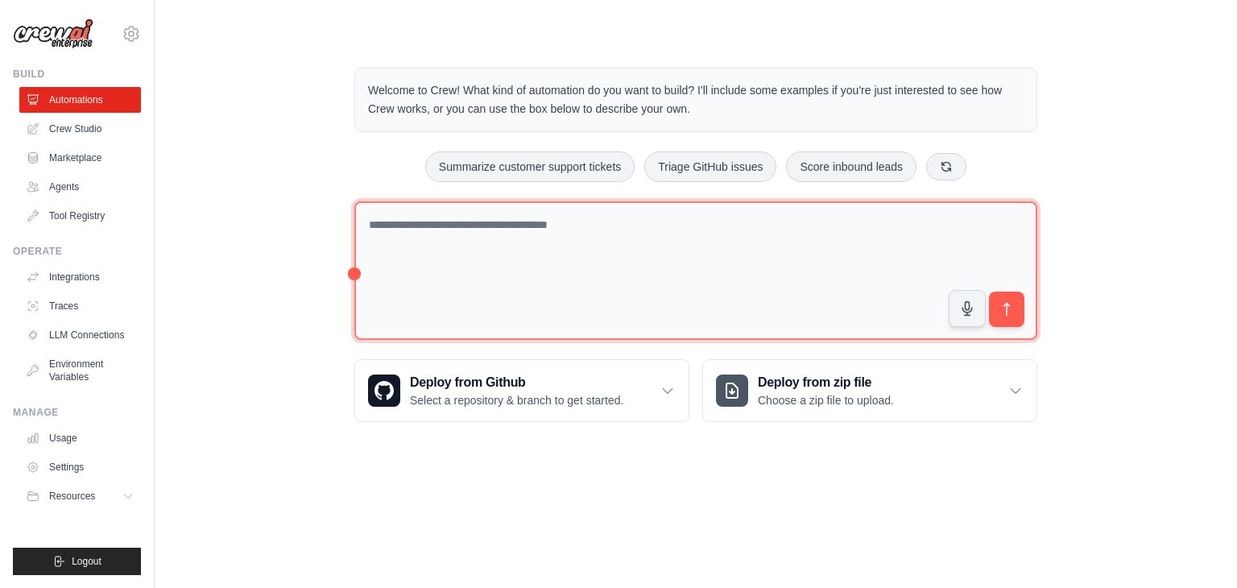
click at [480, 222] on textarea at bounding box center [695, 270] width 683 height 139
click at [531, 223] on textarea at bounding box center [695, 270] width 683 height 139
paste textarea "**********"
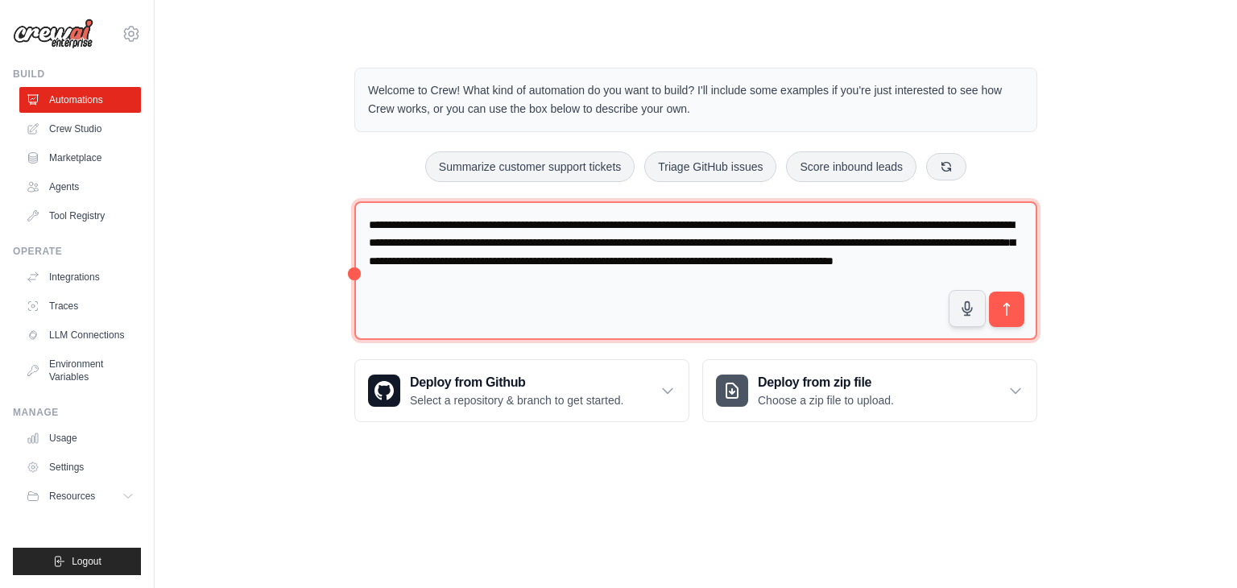
type textarea "**********"
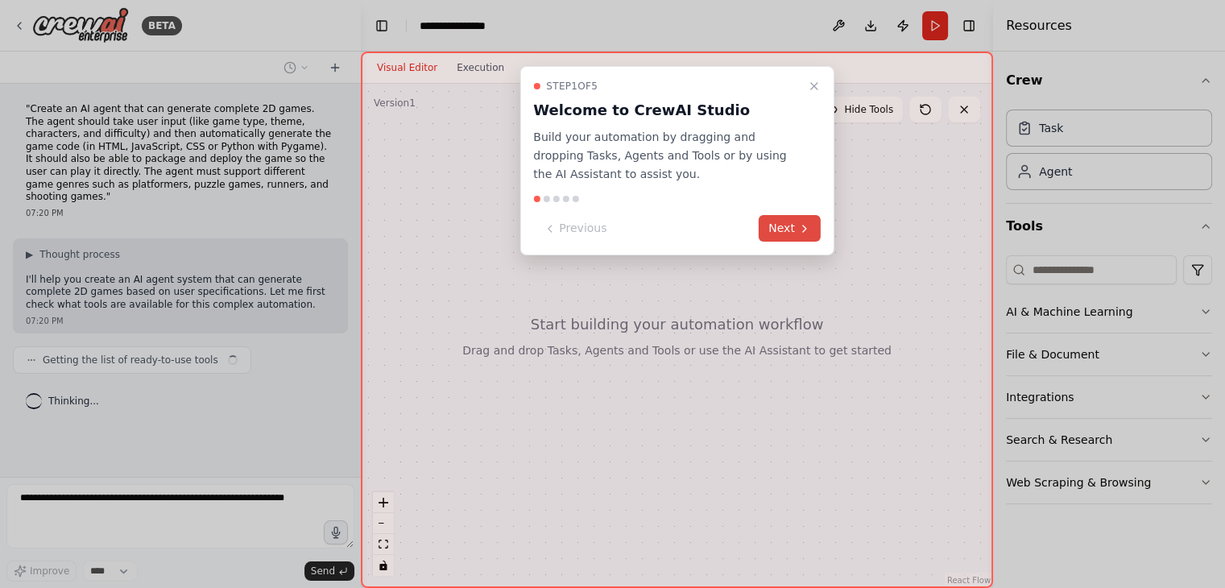
click at [807, 233] on icon at bounding box center [804, 228] width 13 height 13
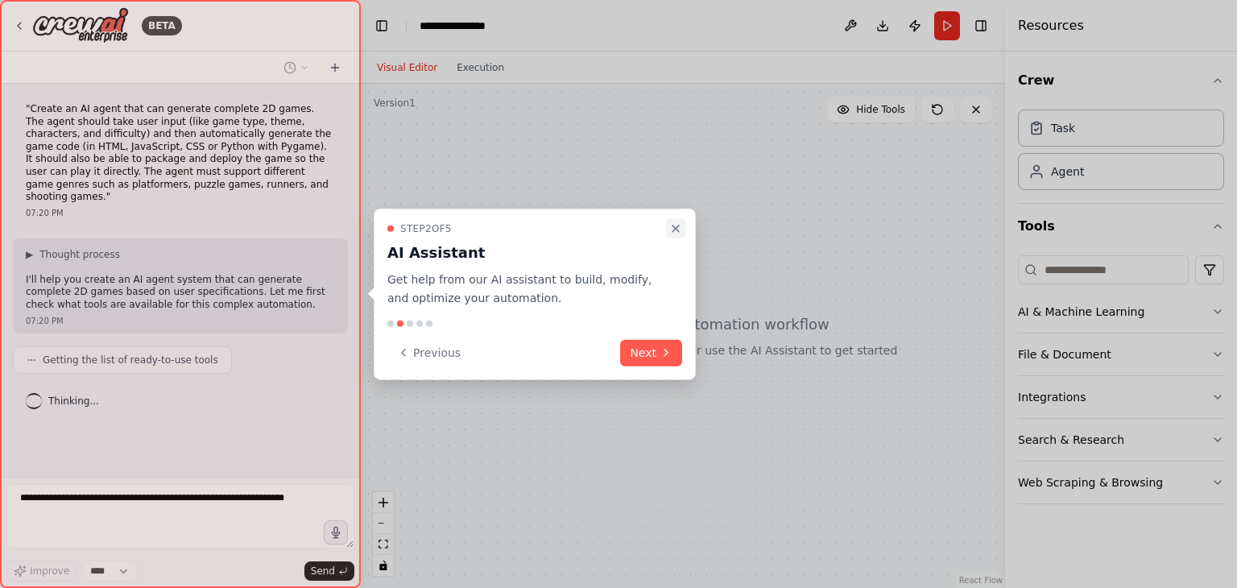
click at [676, 233] on icon "Close walkthrough" at bounding box center [675, 228] width 13 height 13
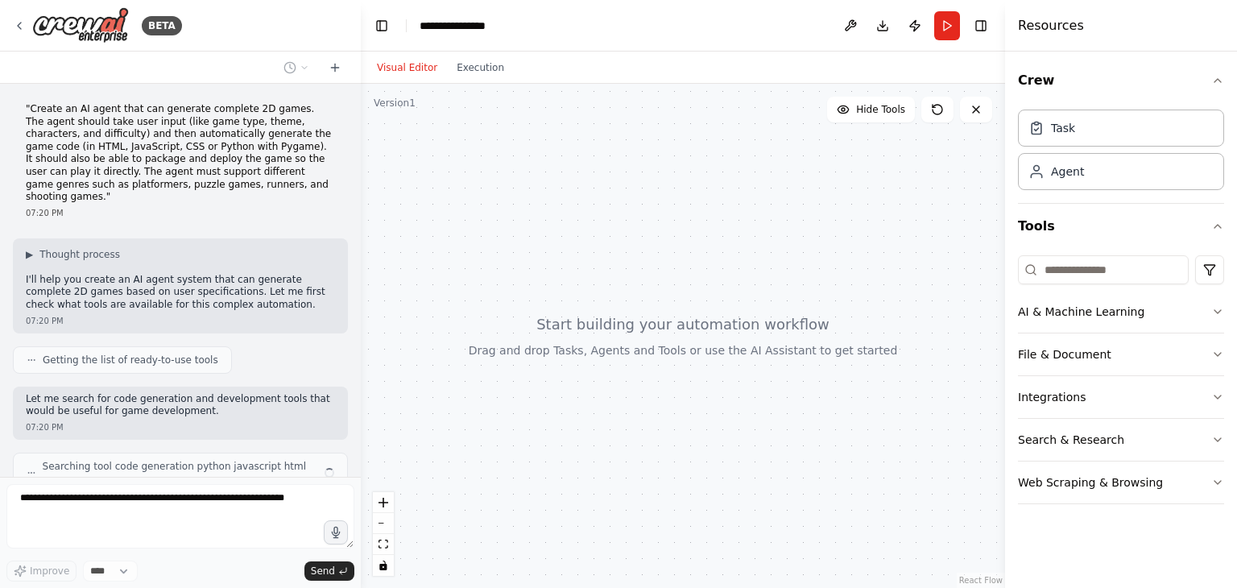
scroll to position [43, 0]
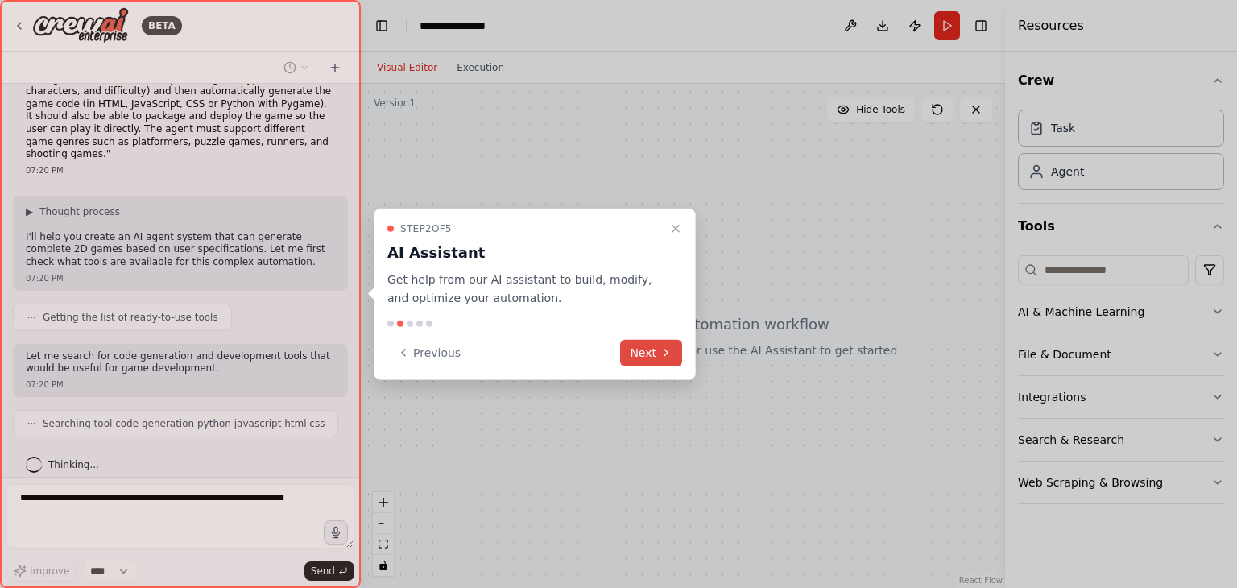
click at [653, 349] on button "Next" at bounding box center [651, 352] width 62 height 27
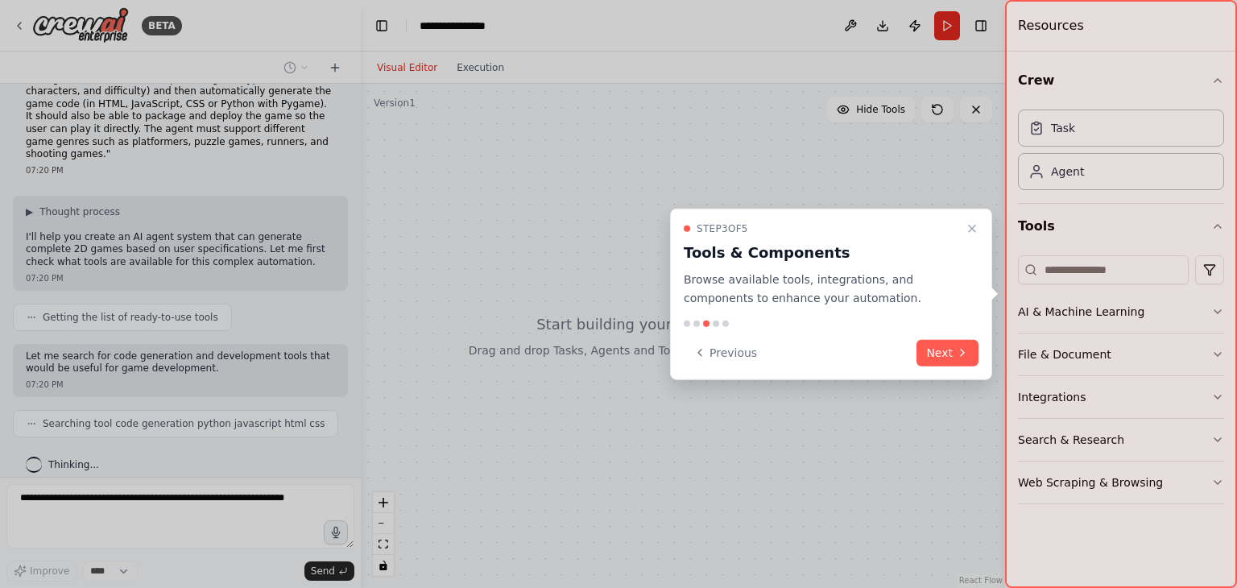
scroll to position [83, 0]
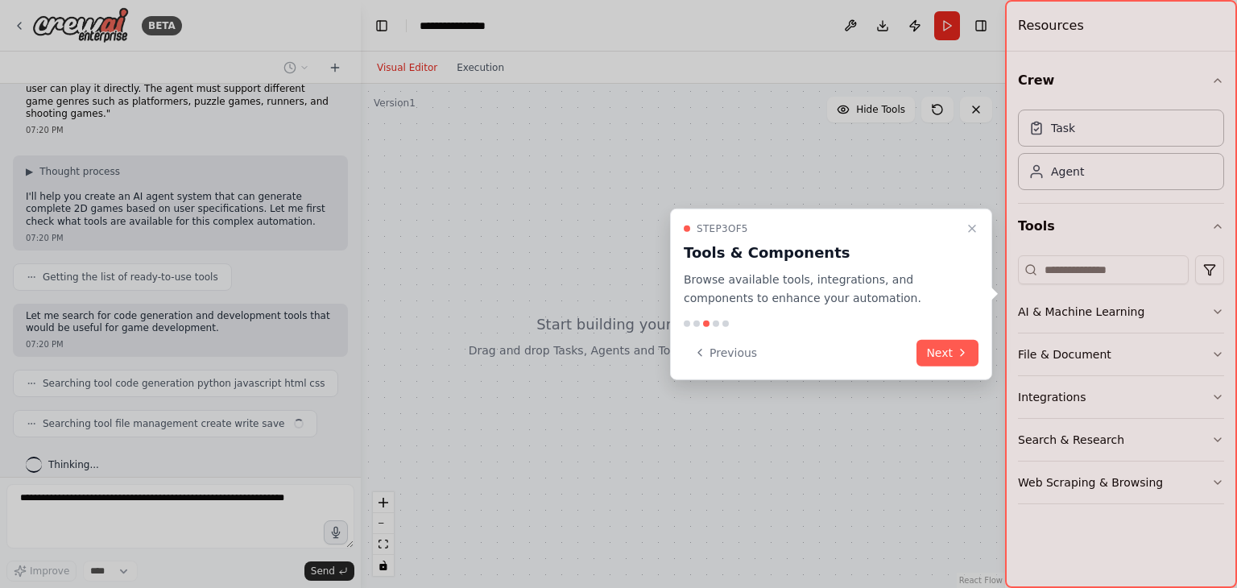
click at [947, 366] on div "Step 3 of 5 Tools & Components Browse available tools, integrations, and compon…" at bounding box center [831, 294] width 322 height 171
click at [960, 355] on icon at bounding box center [962, 352] width 13 height 13
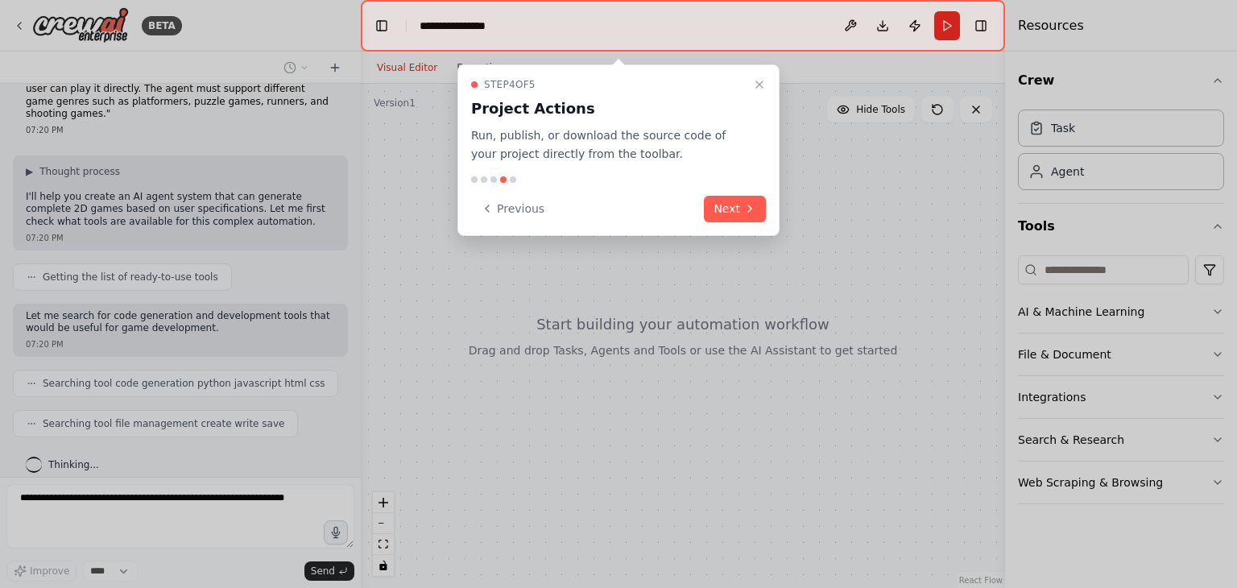
scroll to position [122, 0]
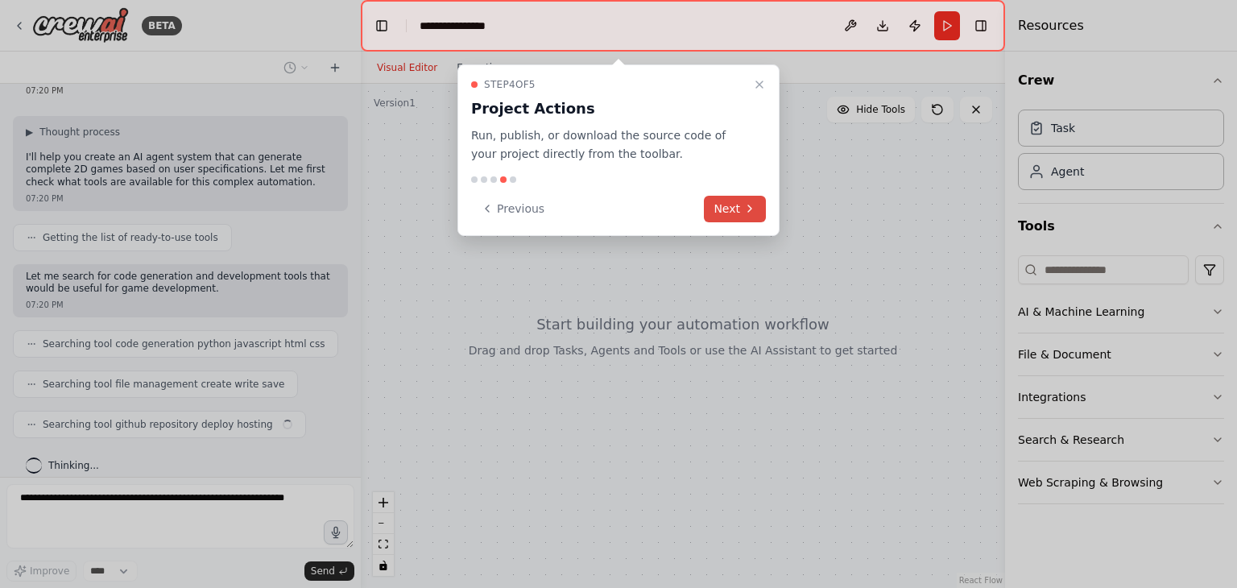
click at [750, 216] on button "Next" at bounding box center [735, 209] width 62 height 27
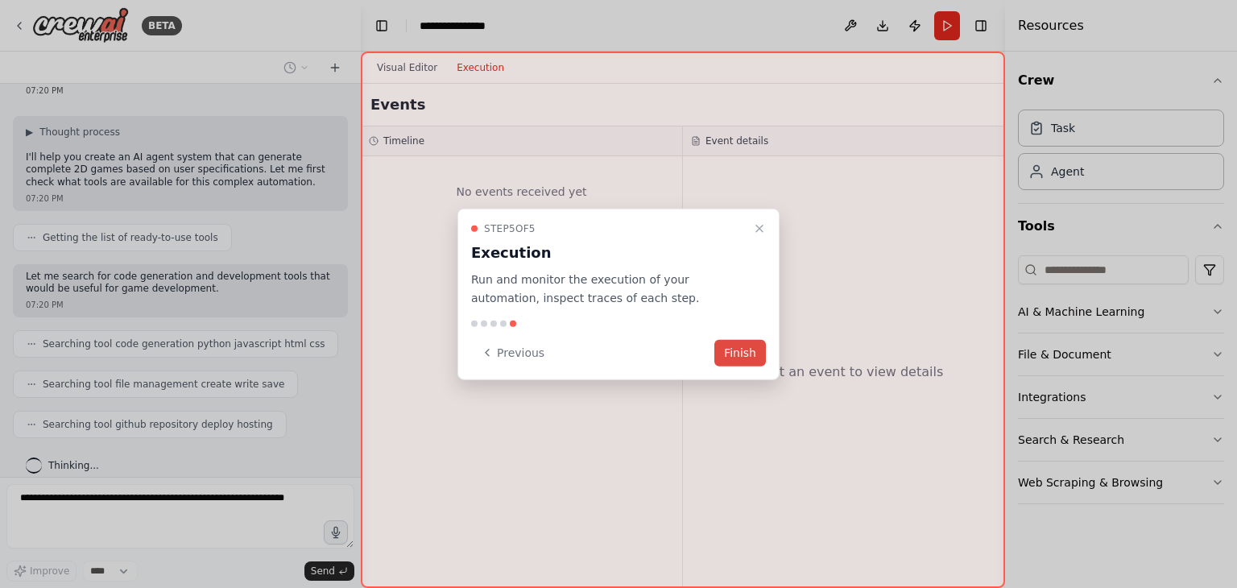
click at [730, 350] on button "Finish" at bounding box center [740, 352] width 52 height 27
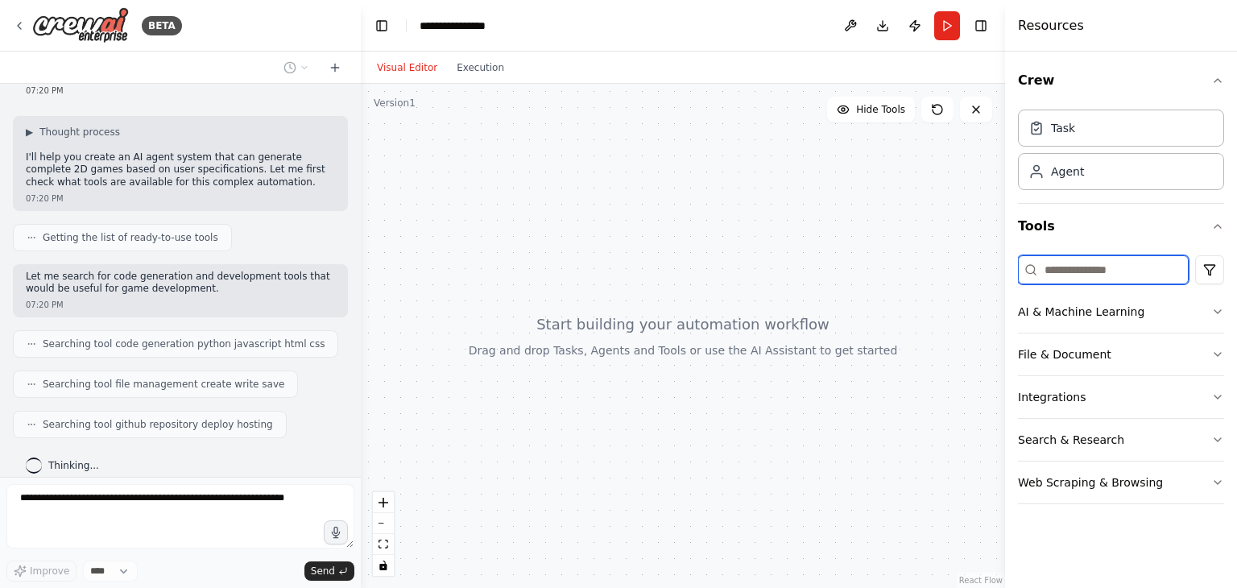
click at [1107, 266] on input at bounding box center [1103, 269] width 171 height 29
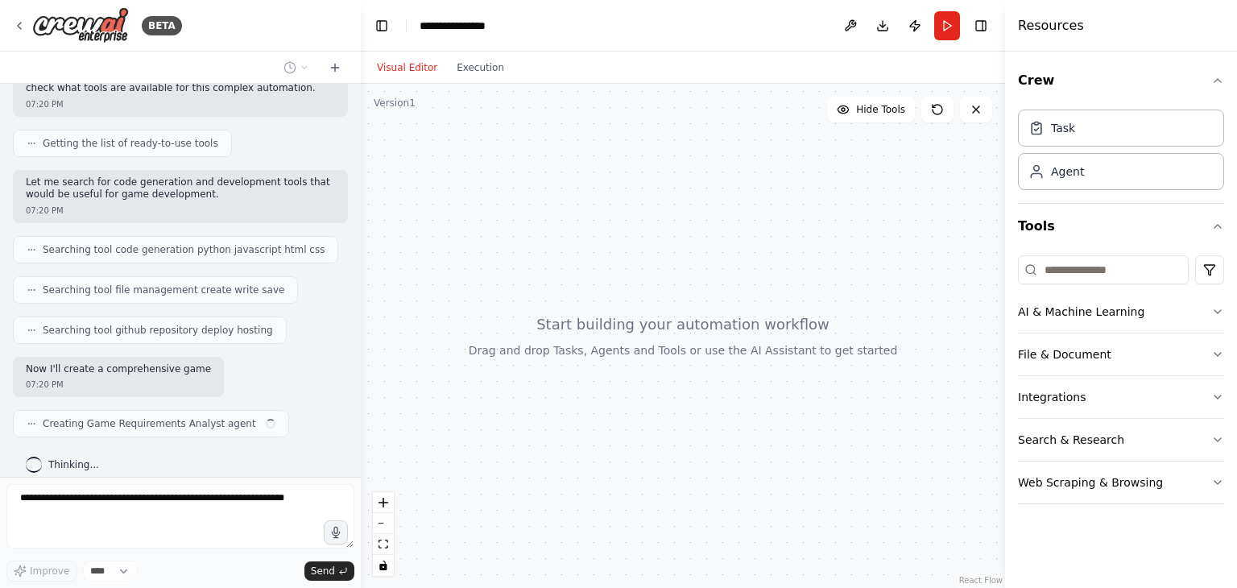
scroll to position [229, 0]
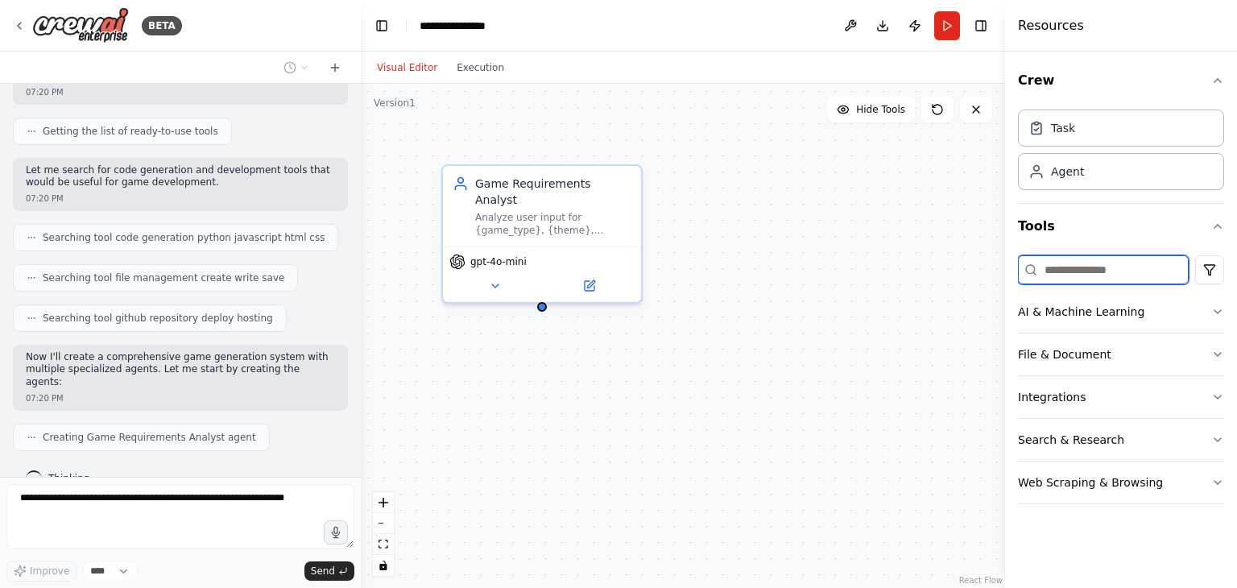
click at [1085, 271] on input at bounding box center [1103, 269] width 171 height 29
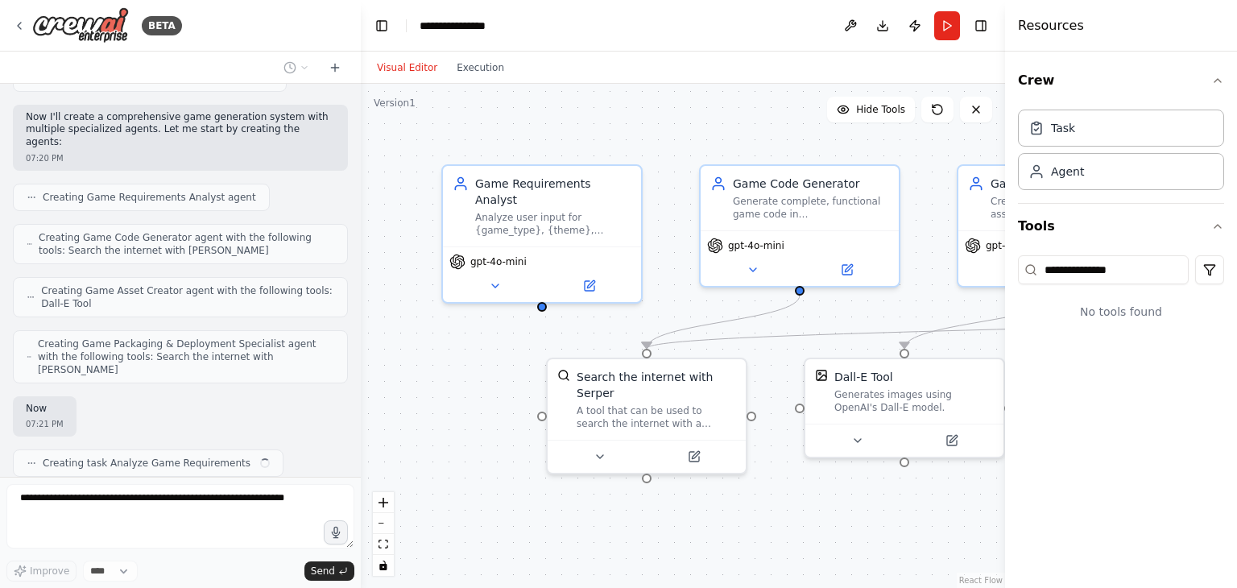
scroll to position [481, 0]
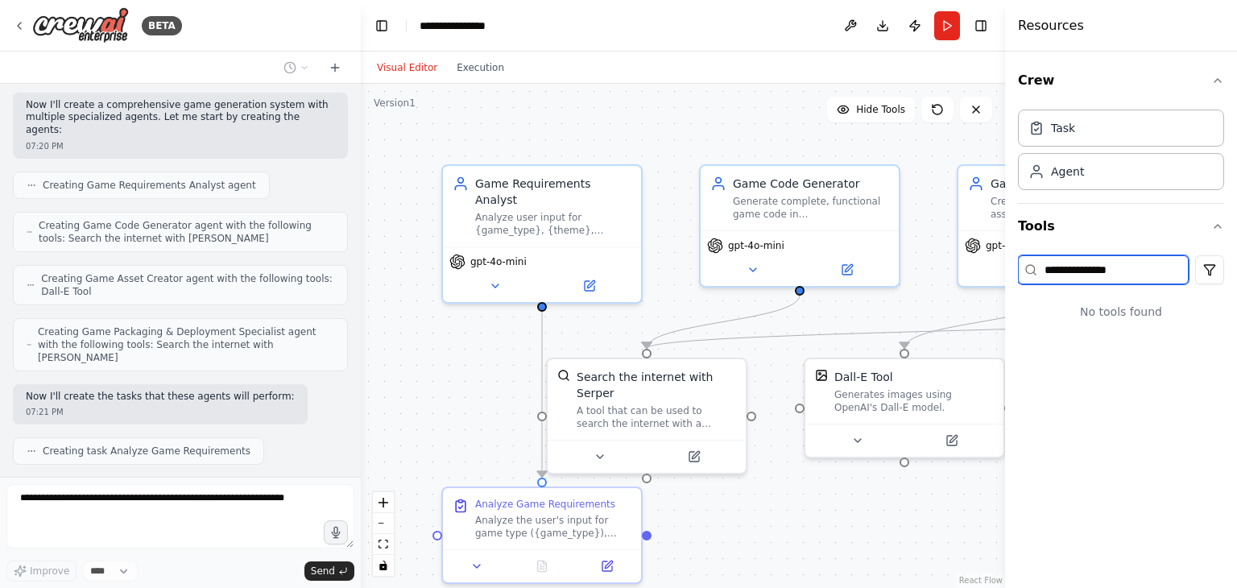
click at [1130, 271] on input "**********" at bounding box center [1103, 269] width 171 height 29
type input "*"
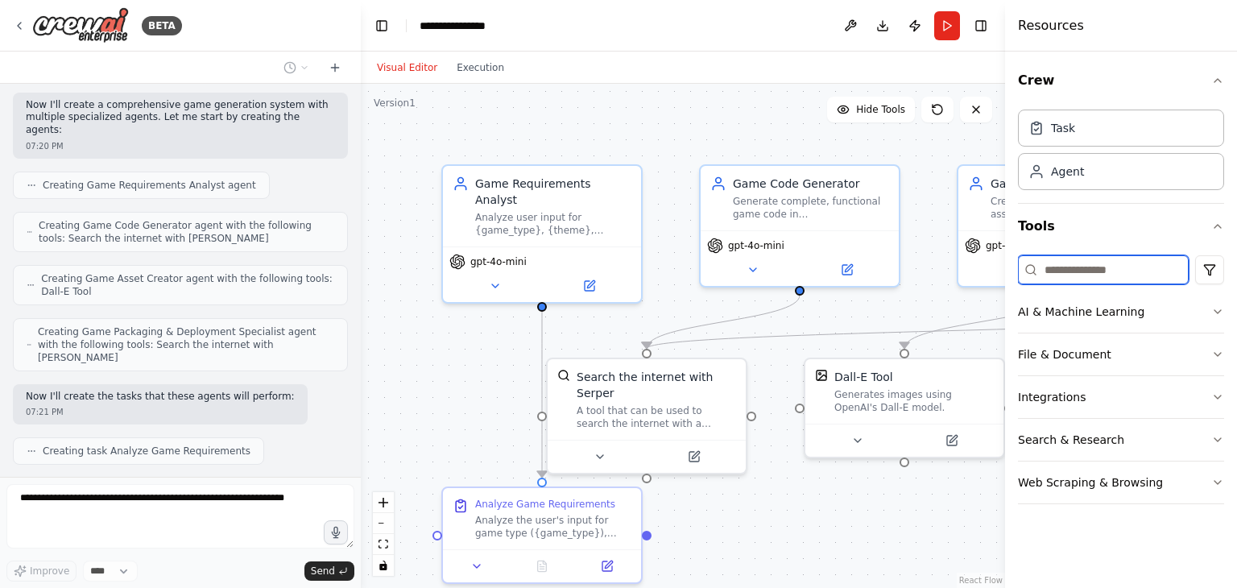
scroll to position [521, 0]
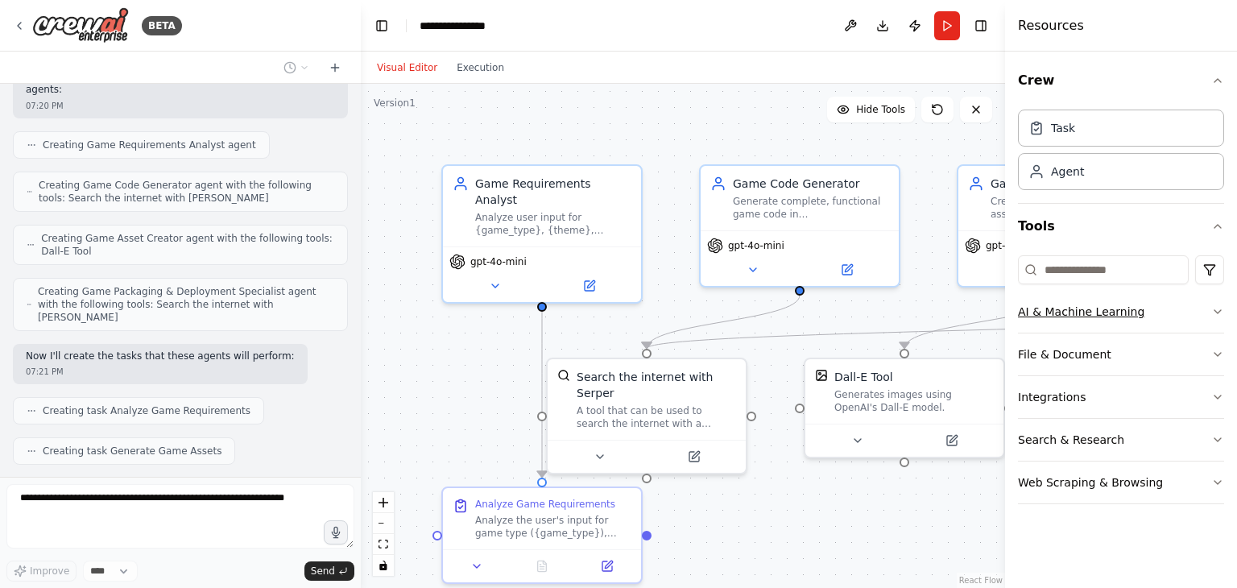
click at [1141, 300] on button "AI & Machine Learning" at bounding box center [1121, 312] width 206 height 42
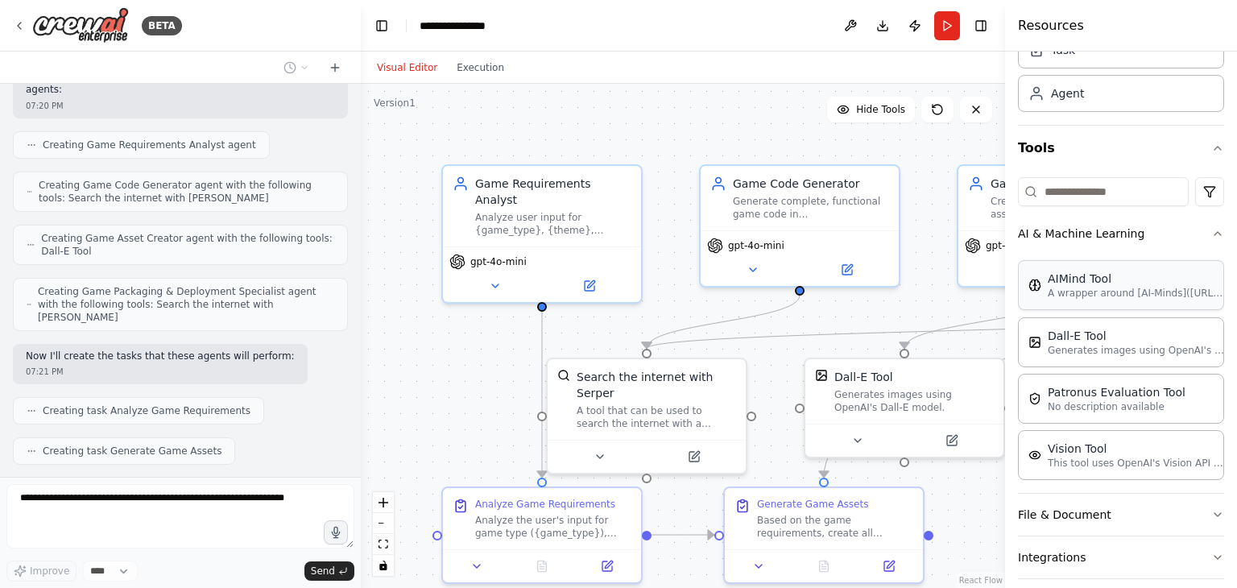
scroll to position [81, 0]
click at [1150, 233] on button "AI & Machine Learning" at bounding box center [1121, 231] width 206 height 42
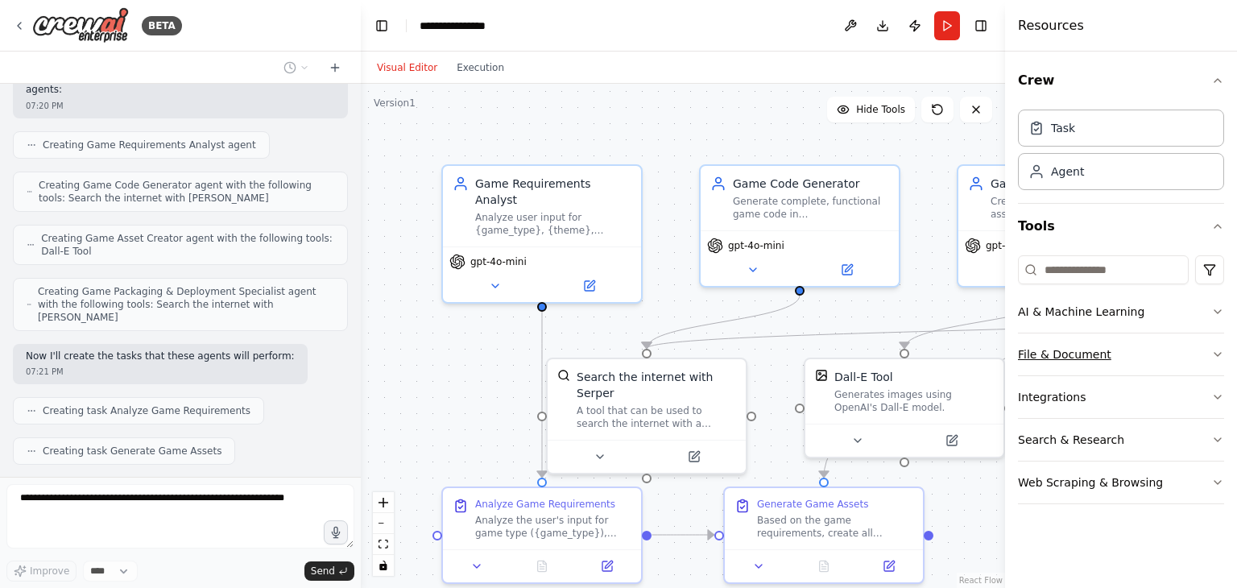
click at [1107, 353] on button "File & Document" at bounding box center [1121, 354] width 206 height 42
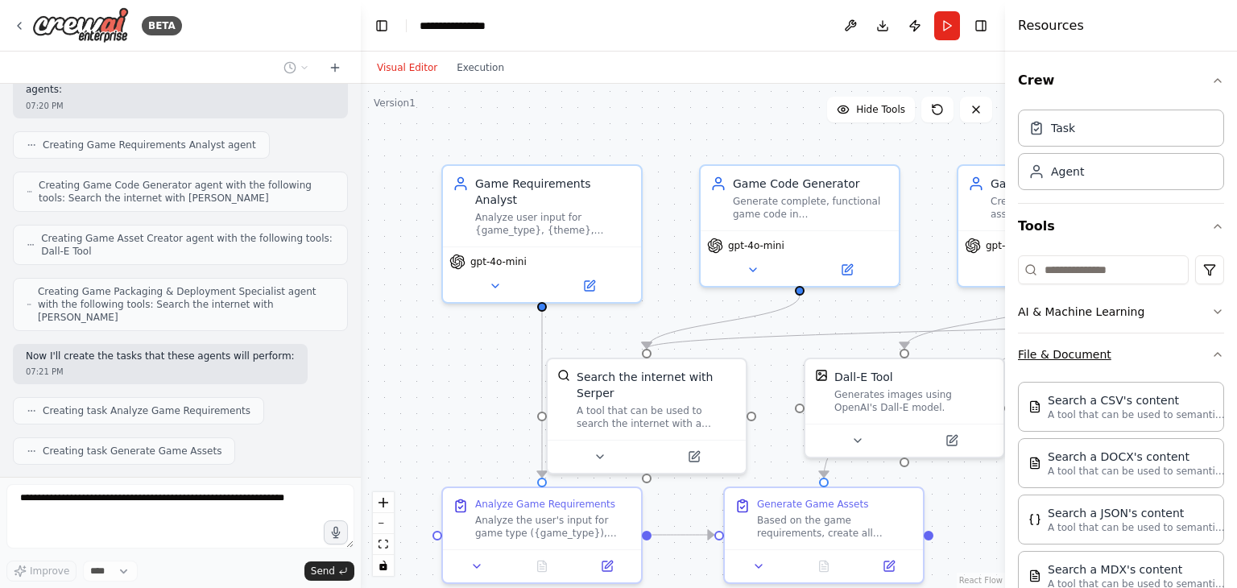
scroll to position [560, 0]
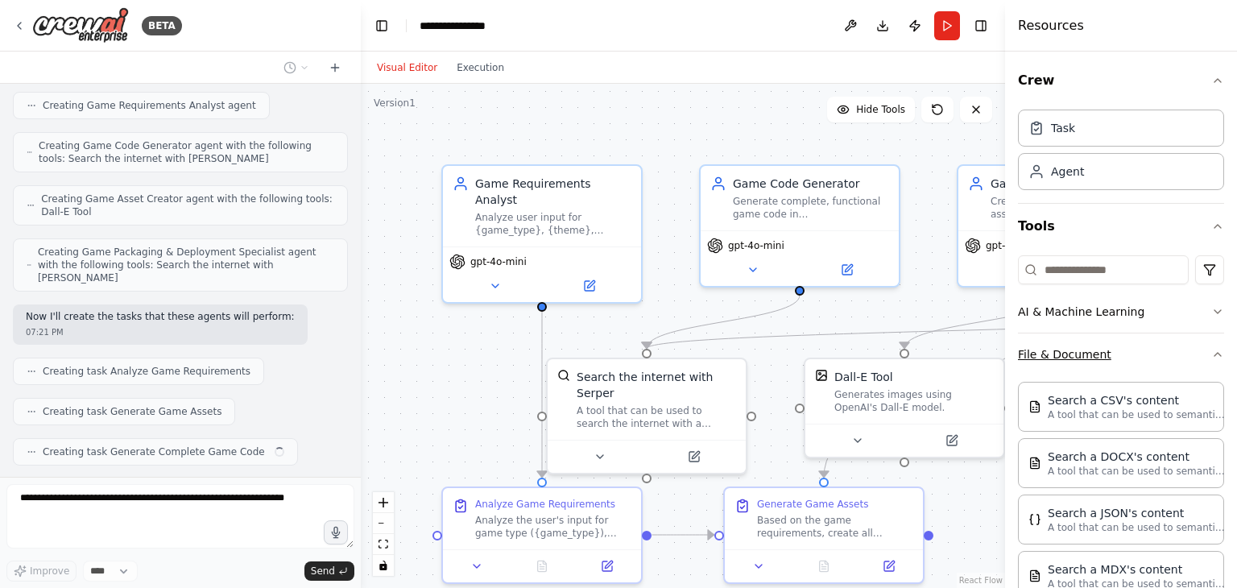
click at [1107, 353] on button "File & Document" at bounding box center [1121, 354] width 206 height 42
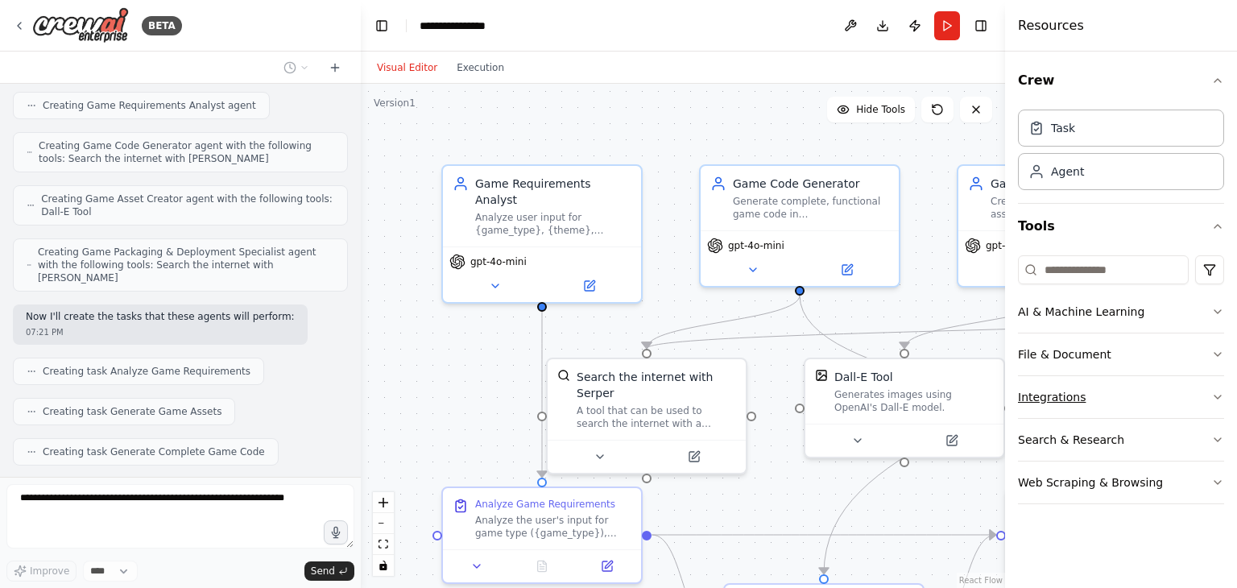
click at [1130, 396] on button "Integrations" at bounding box center [1121, 397] width 206 height 42
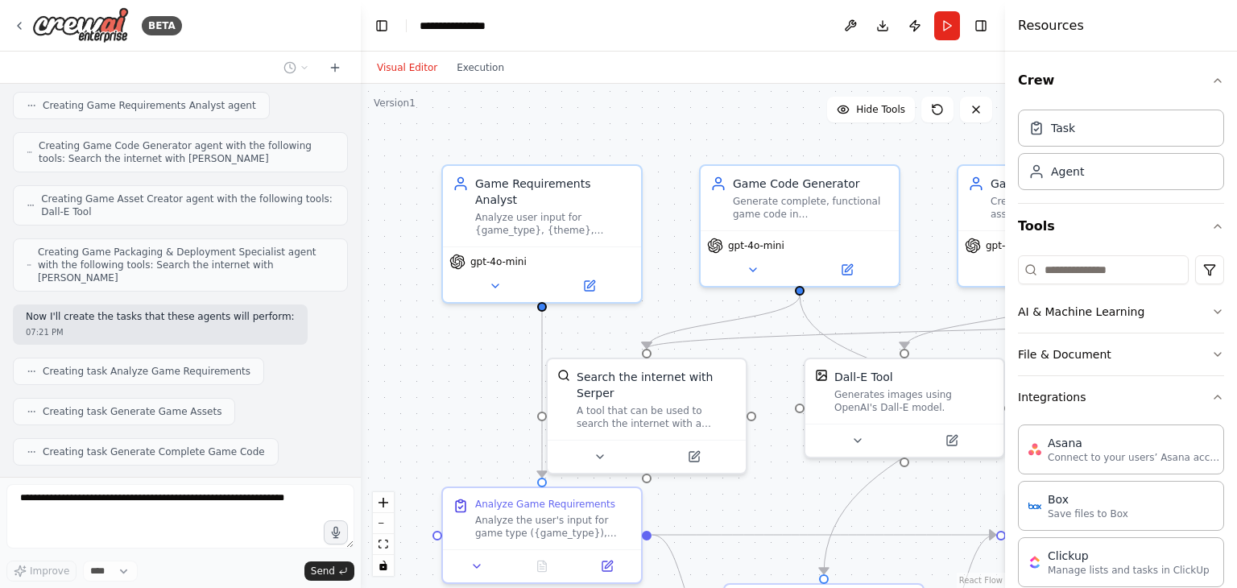
scroll to position [601, 0]
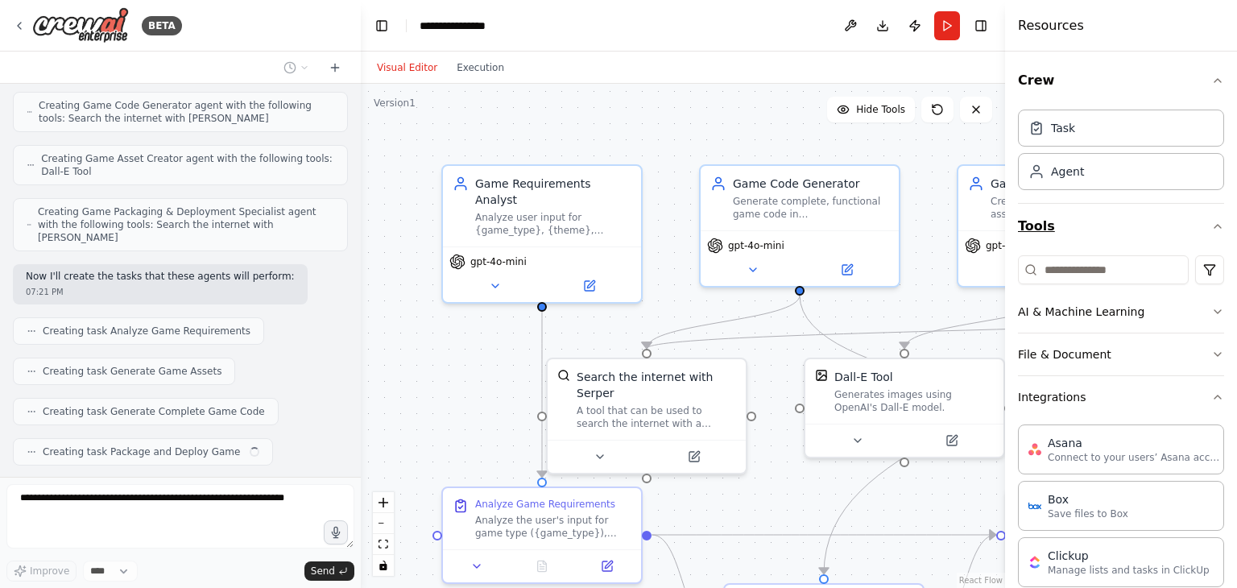
click at [1188, 220] on button "Tools" at bounding box center [1121, 226] width 206 height 45
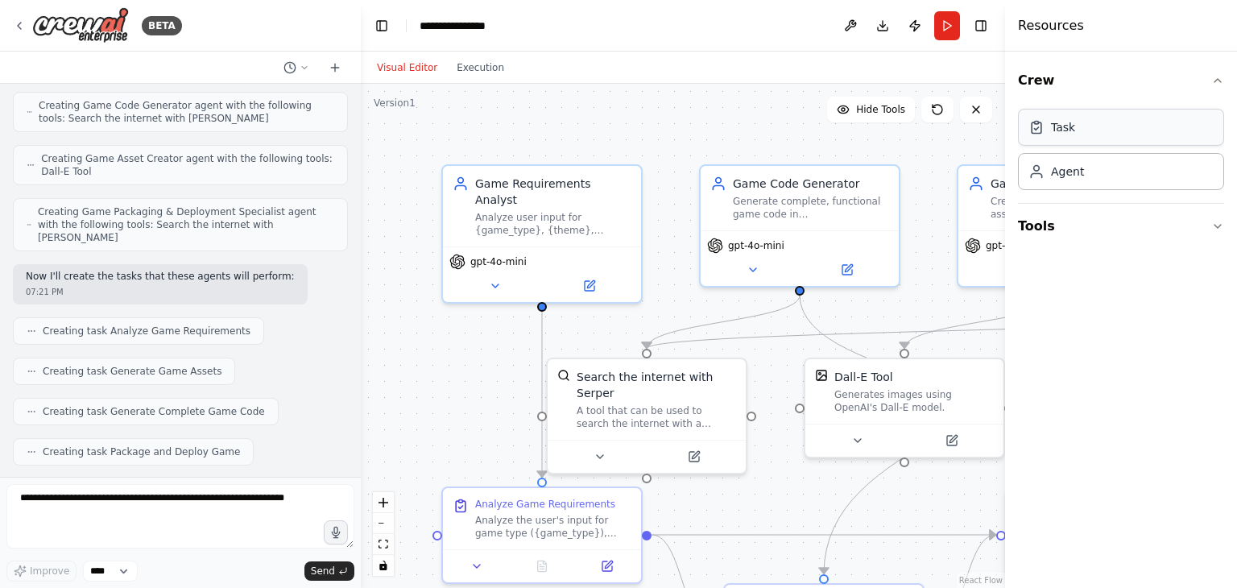
scroll to position [695, 0]
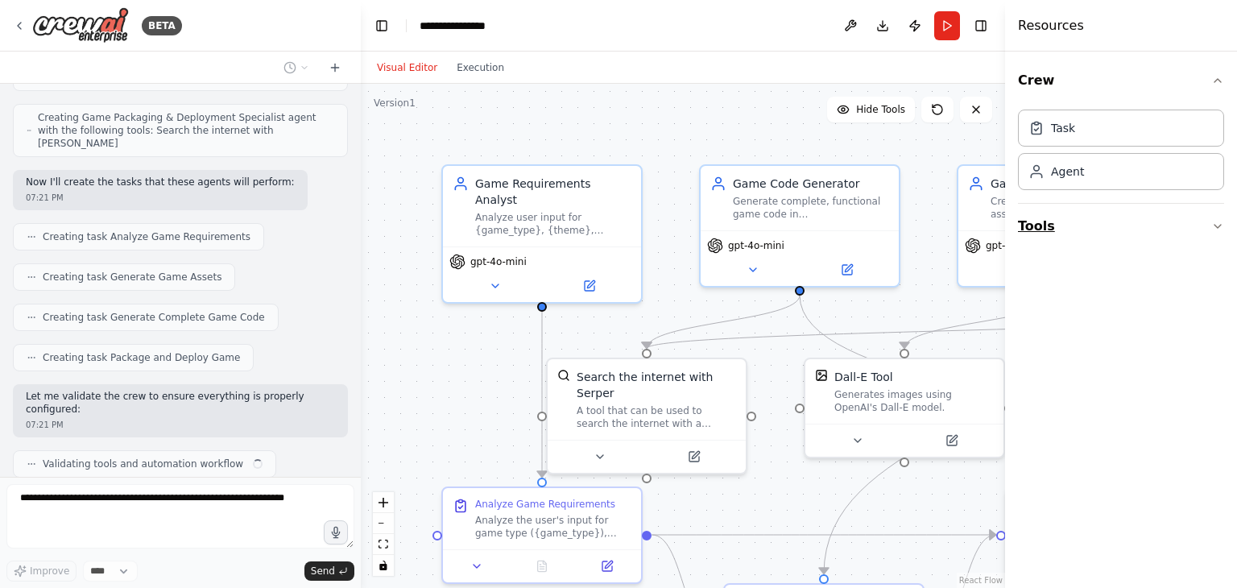
click at [1163, 228] on button "Tools" at bounding box center [1121, 226] width 206 height 45
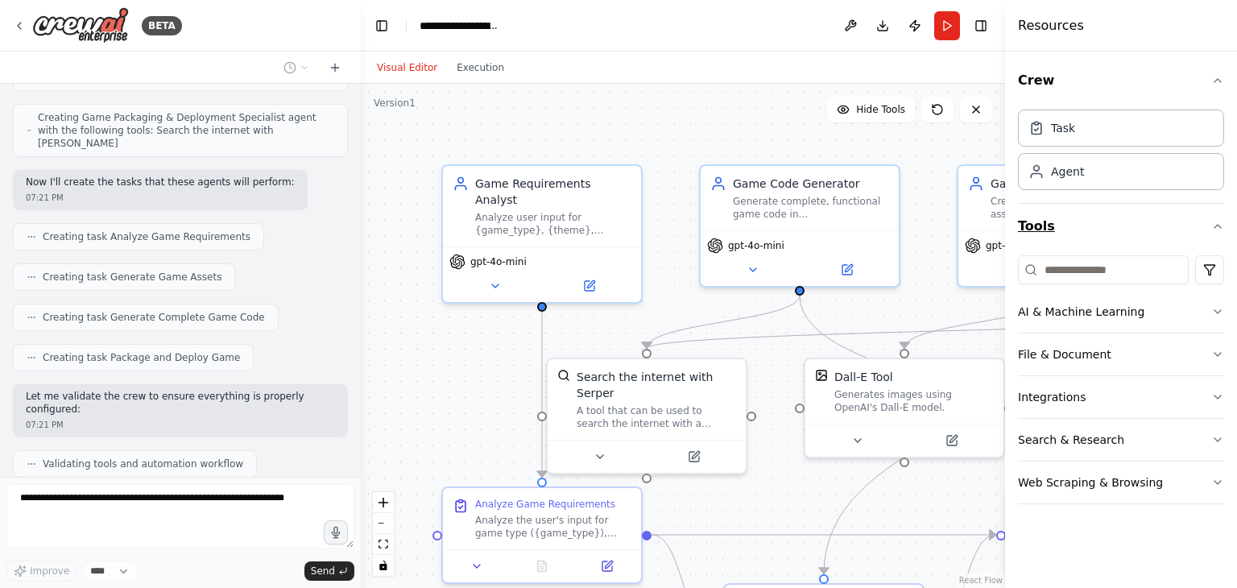
scroll to position [788, 0]
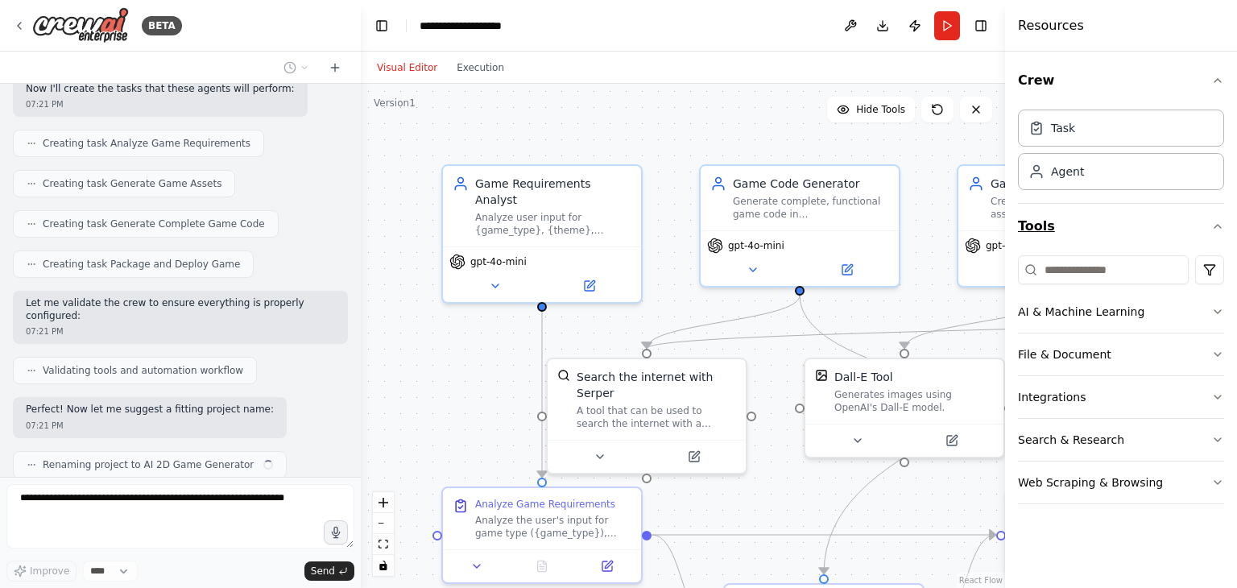
click at [1187, 226] on button "Tools" at bounding box center [1121, 226] width 206 height 45
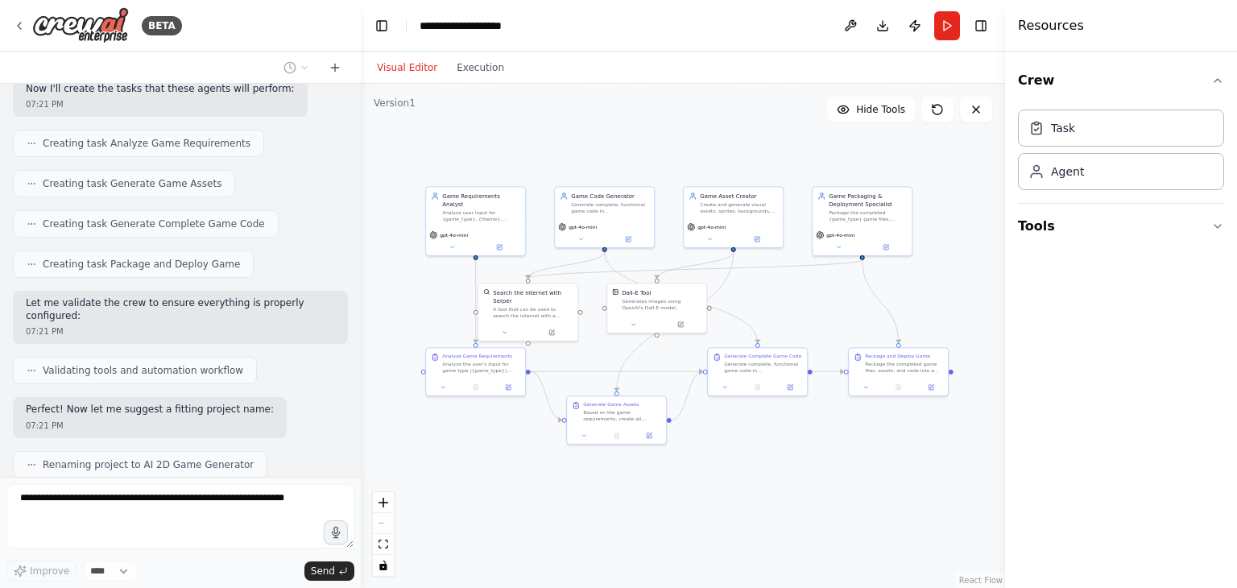
drag, startPoint x: 655, startPoint y: 211, endPoint x: 634, endPoint y: 119, distance: 94.1
click at [634, 119] on div ".deletable-edge-delete-btn { width: 20px; height: 20px; border: 0px solid #ffff…" at bounding box center [683, 336] width 644 height 504
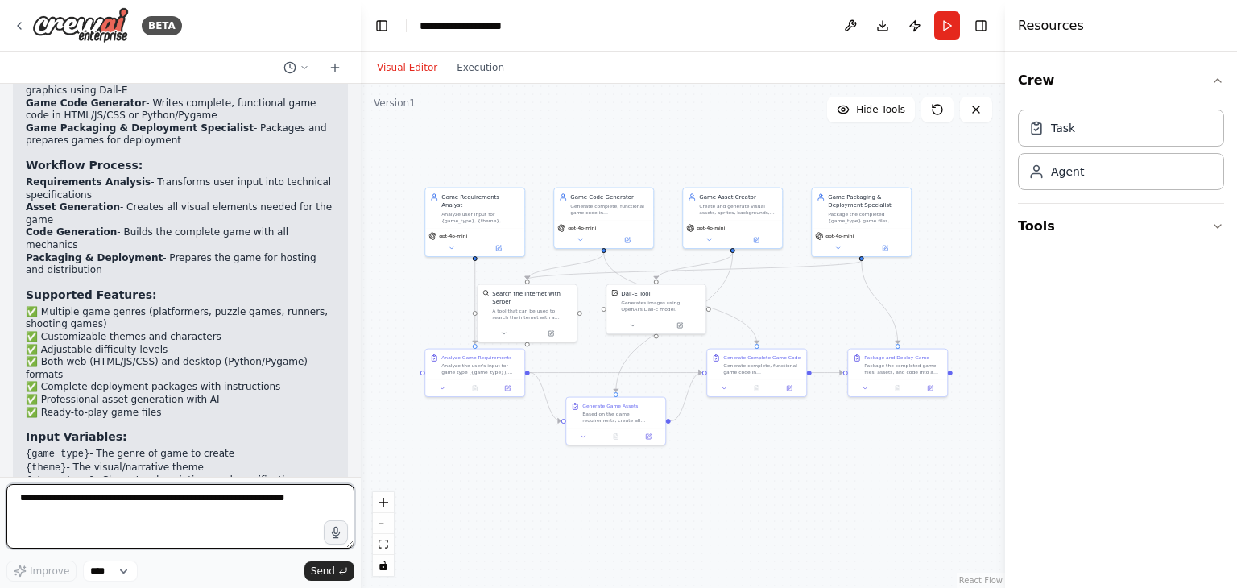
scroll to position [1330, 0]
